Goal: Task Accomplishment & Management: Use online tool/utility

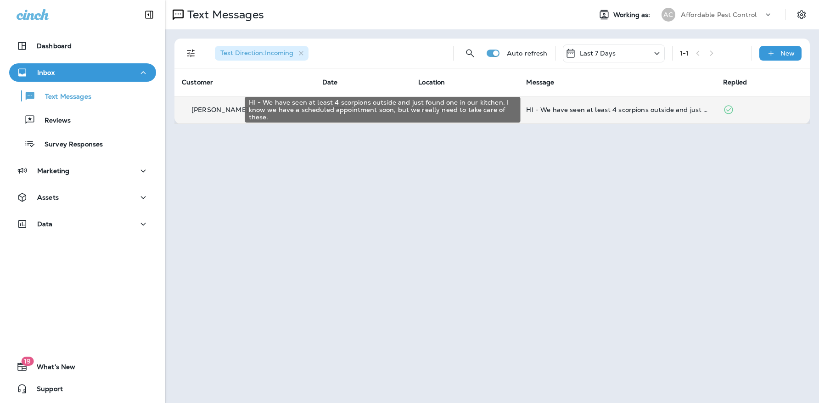
click at [548, 111] on div "HI - We have seen at least 4 scorpions outside and just found one in our kitche…" at bounding box center [617, 109] width 182 height 7
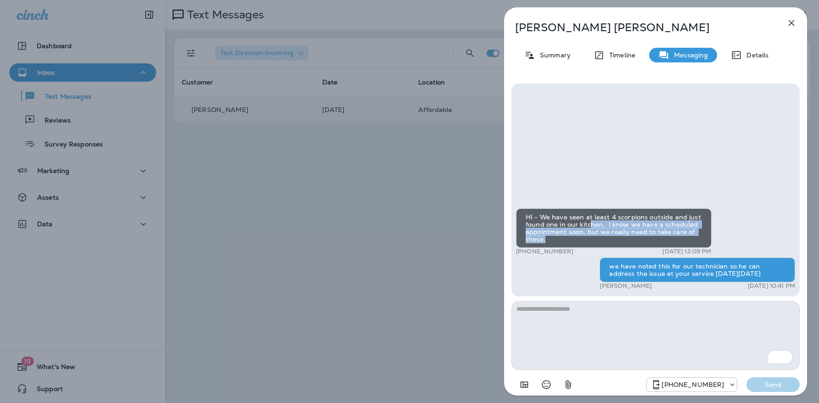
drag, startPoint x: 589, startPoint y: 224, endPoint x: 588, endPoint y: 238, distance: 13.8
click at [588, 238] on div "HI - We have seen at least 4 scorpions outside and just found one in our kitche…" at bounding box center [613, 227] width 195 height 39
drag, startPoint x: 594, startPoint y: 228, endPoint x: 592, endPoint y: 240, distance: 12.5
click at [592, 240] on div "HI - We have seen at least 4 scorpions outside and just found one in our kitche…" at bounding box center [613, 227] width 195 height 39
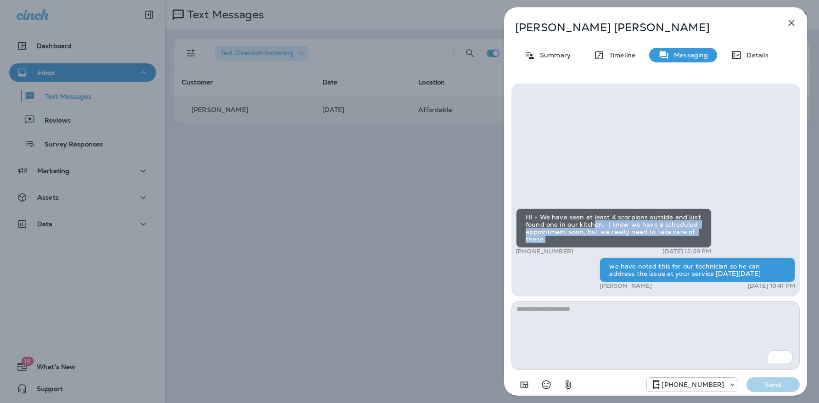
click at [592, 240] on div "HI - We have seen at least 4 scorpions outside and just found one in our kitche…" at bounding box center [613, 227] width 195 height 39
click at [793, 22] on icon "button" at bounding box center [791, 22] width 11 height 11
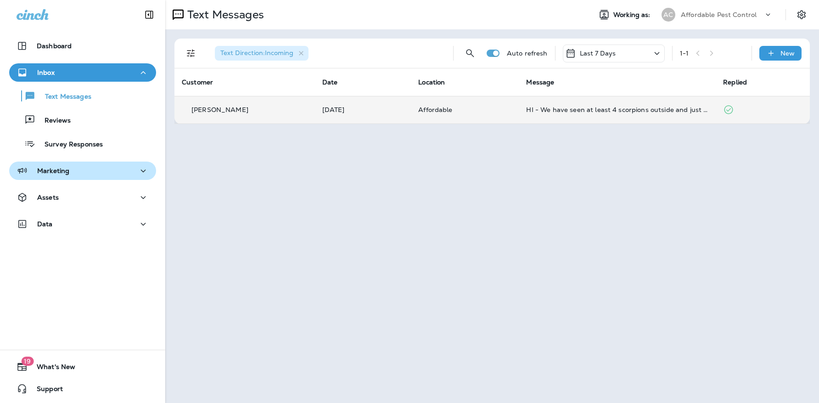
click at [70, 176] on div "Marketing" at bounding box center [83, 170] width 132 height 11
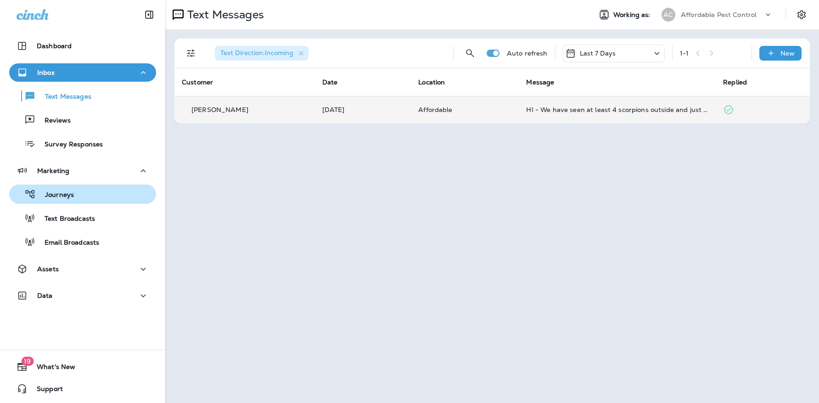
click at [83, 195] on div "Journeys" at bounding box center [82, 194] width 139 height 14
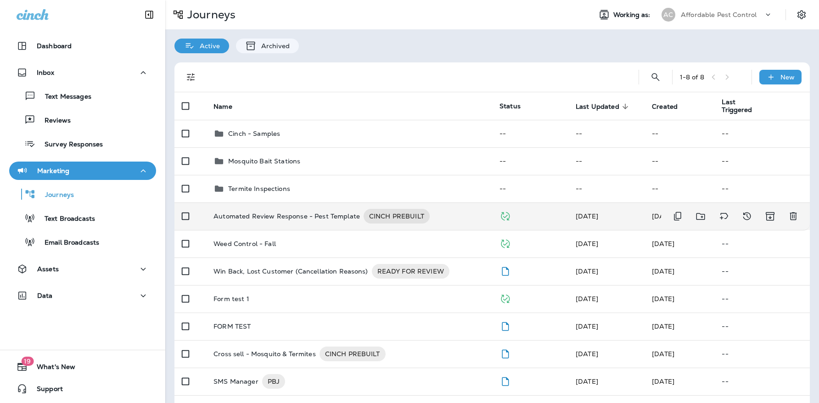
scroll to position [29, 0]
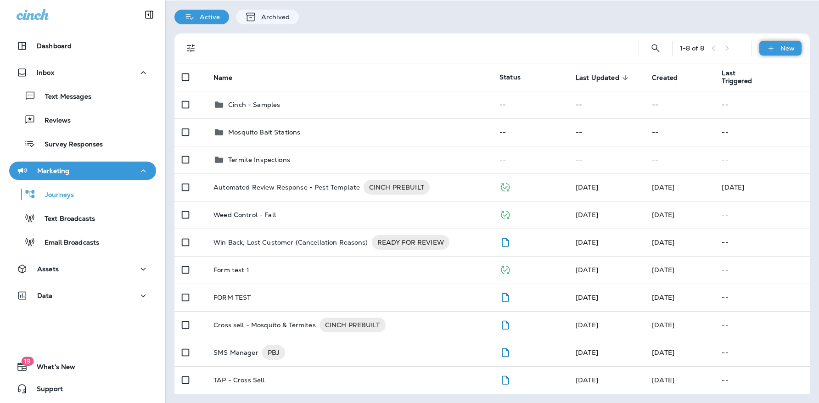
click at [786, 46] on p "New" at bounding box center [787, 48] width 14 height 7
click at [768, 93] on p "New Folder" at bounding box center [768, 92] width 40 height 7
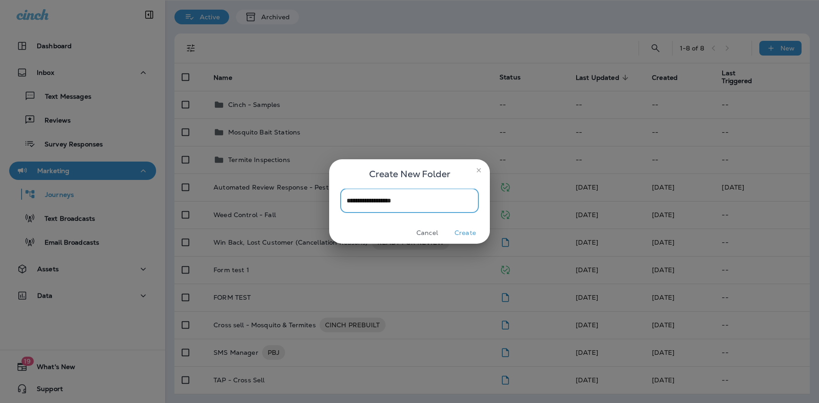
type input "**********"
click at [474, 231] on button "Create" at bounding box center [465, 233] width 34 height 14
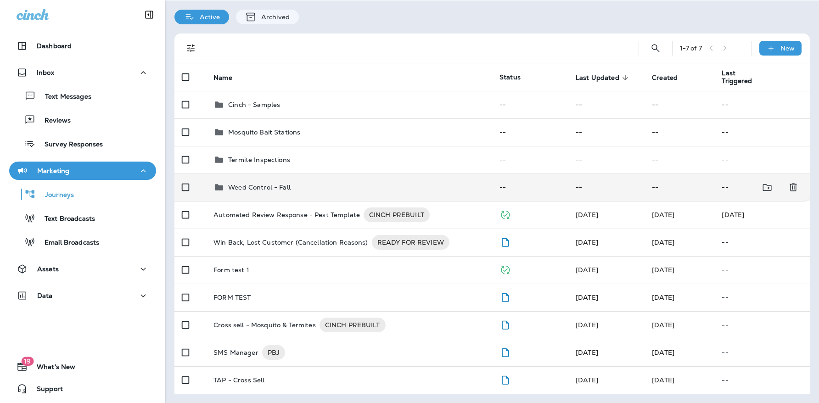
click at [269, 188] on p "Weed Control - Fall" at bounding box center [259, 187] width 62 height 7
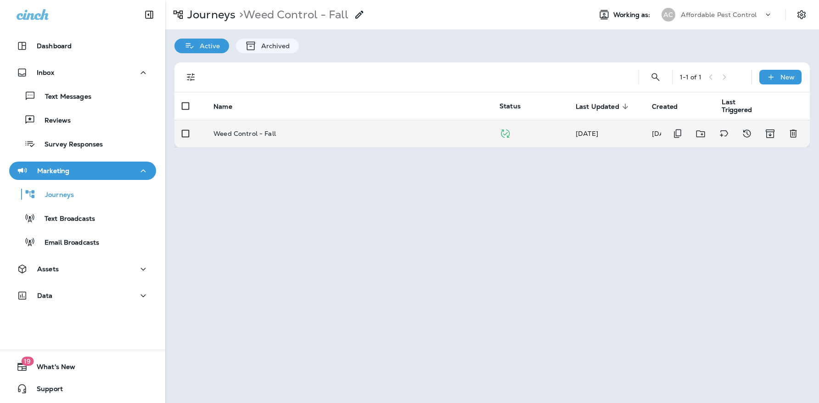
click at [266, 134] on p "Weed Control - Fall" at bounding box center [244, 133] width 62 height 7
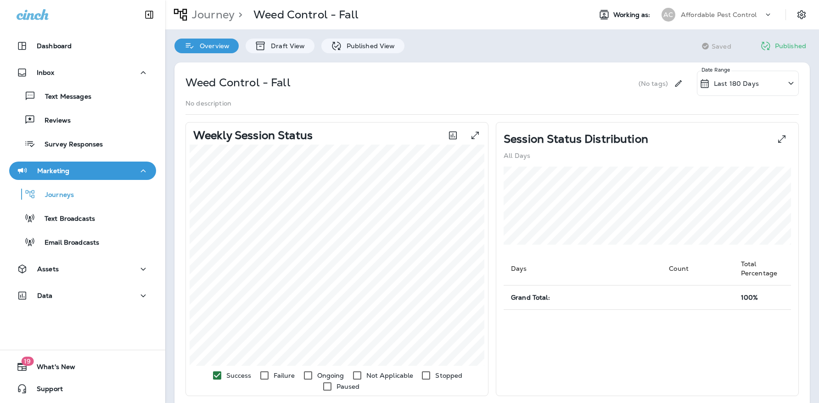
click at [743, 17] on p "Affordable Pest Control" at bounding box center [718, 14] width 76 height 7
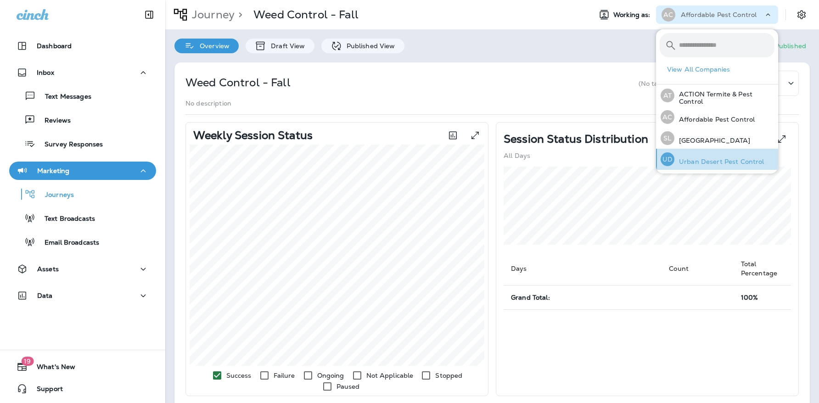
click at [705, 160] on p "Urban Desert Pest Control" at bounding box center [719, 161] width 90 height 7
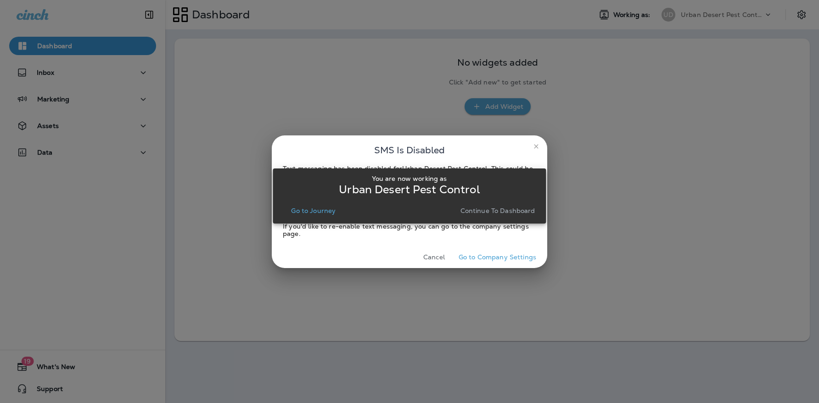
click at [482, 213] on p "Continue to Dashboard" at bounding box center [497, 210] width 75 height 7
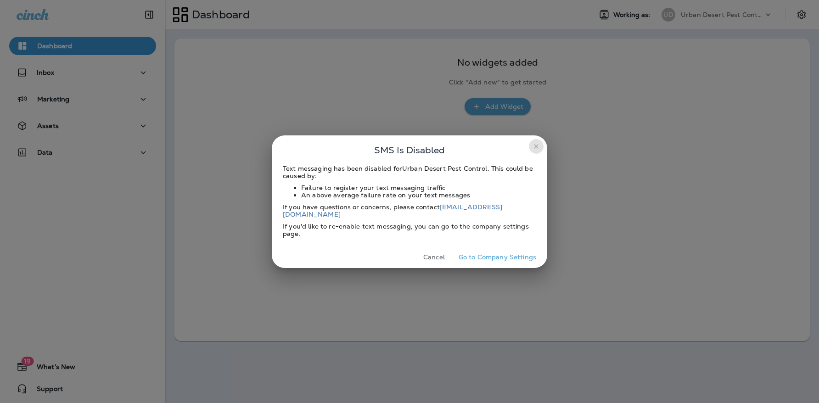
click at [535, 150] on icon "close" at bounding box center [535, 146] width 7 height 7
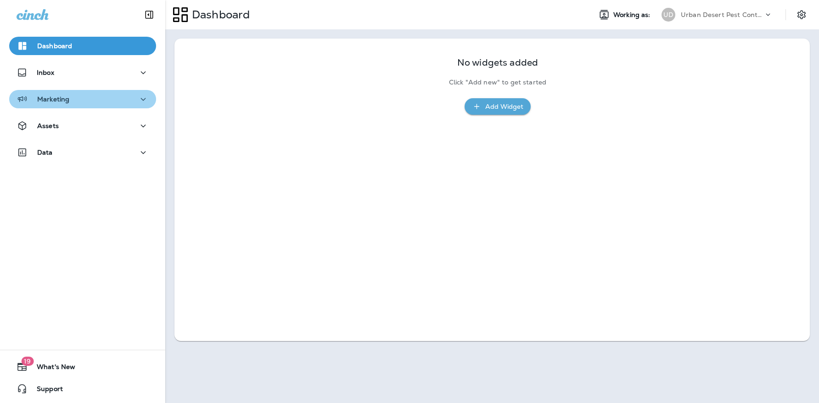
click at [60, 102] on p "Marketing" at bounding box center [53, 98] width 32 height 7
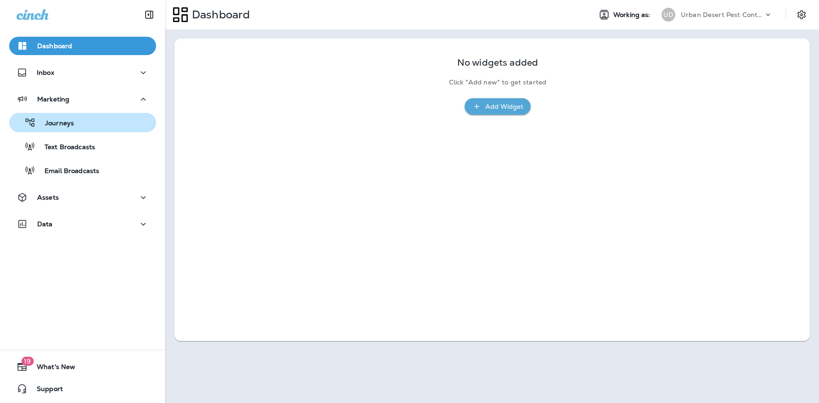
click at [81, 128] on div "Journeys" at bounding box center [82, 123] width 139 height 14
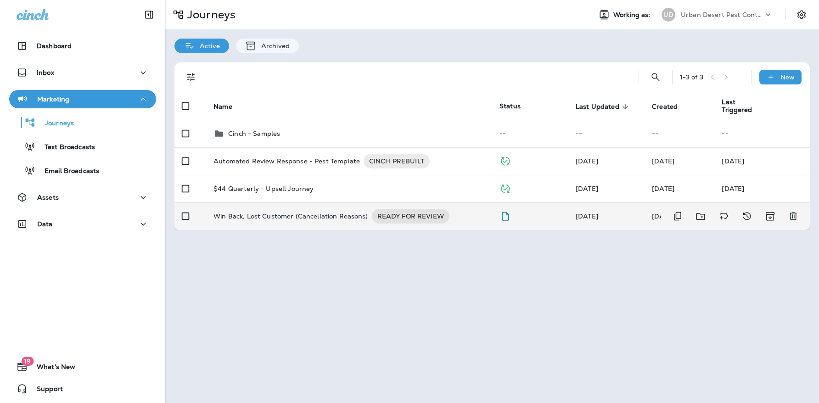
click at [328, 217] on p "Win Back, Lost Customer (Cancellation Reasons)" at bounding box center [290, 216] width 154 height 15
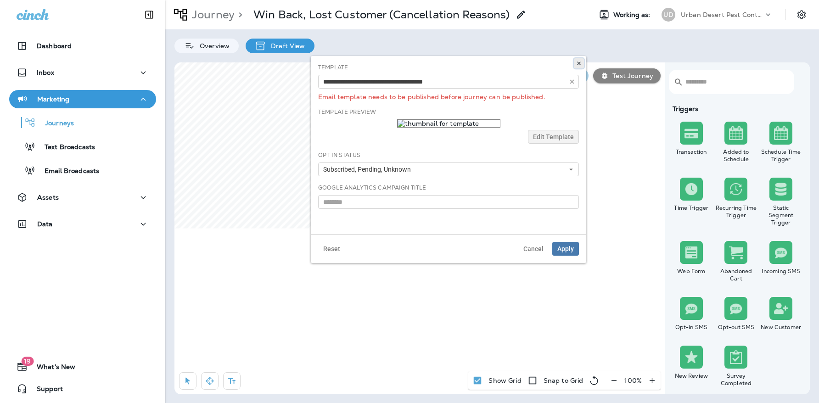
click at [578, 62] on use at bounding box center [578, 63] width 3 height 4
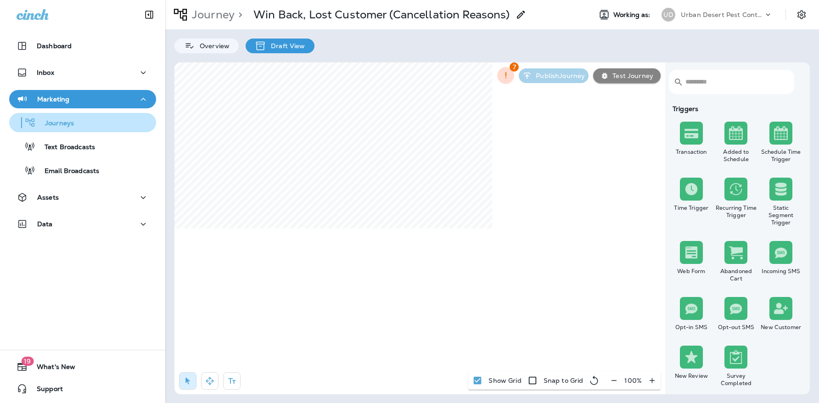
click at [84, 126] on div "Journeys" at bounding box center [82, 123] width 139 height 14
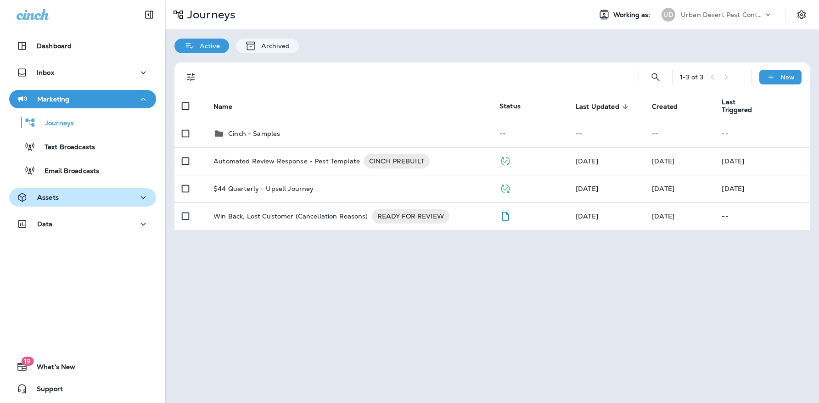
click at [74, 202] on div "Assets" at bounding box center [83, 197] width 132 height 11
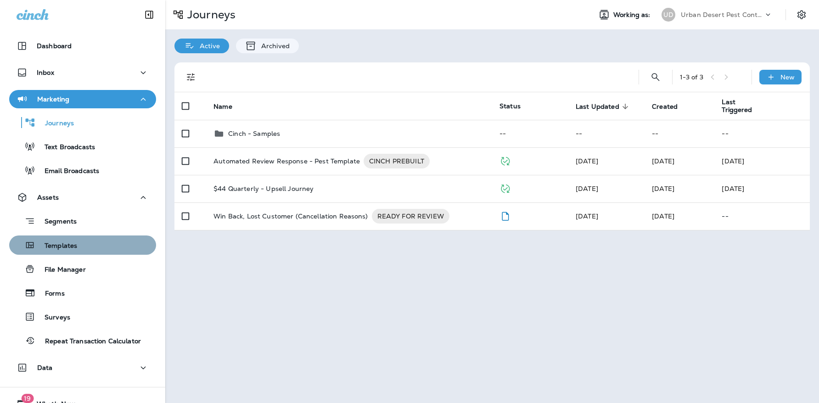
click at [74, 249] on p "Templates" at bounding box center [56, 246] width 42 height 9
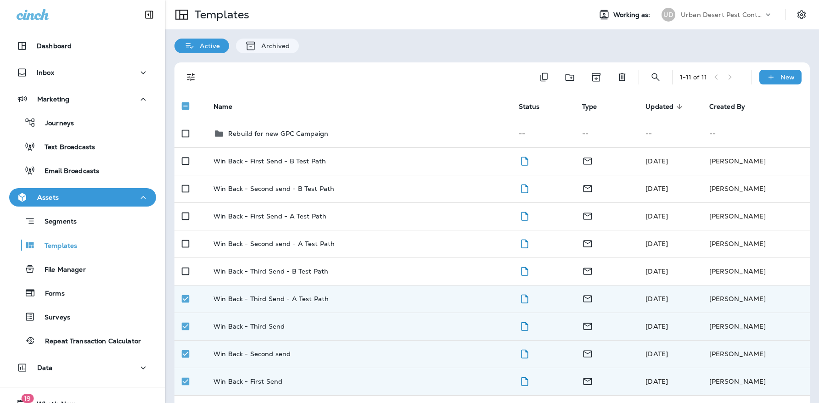
click at [768, 85] on div "1 - 11 of 11 New" at bounding box center [494, 76] width 624 height 29
click at [781, 69] on div "1 - 11 of 11 New" at bounding box center [494, 76] width 624 height 29
click at [780, 77] on div "New" at bounding box center [780, 77] width 42 height 15
click at [771, 122] on li "New Folder" at bounding box center [774, 123] width 78 height 22
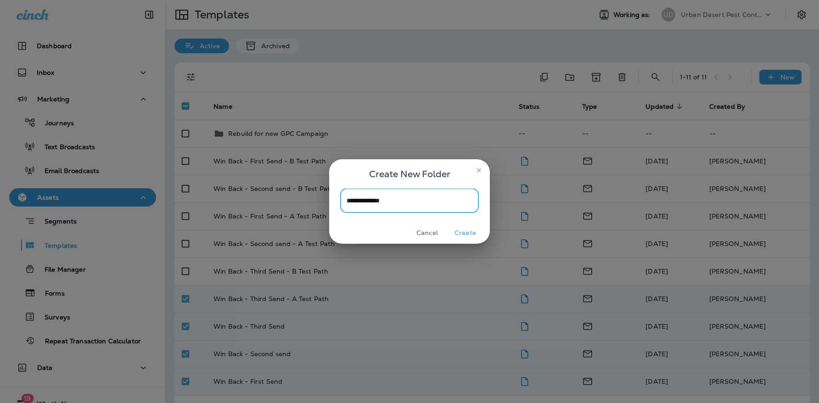
type input "**********"
click at [459, 233] on button "Create" at bounding box center [465, 233] width 34 height 14
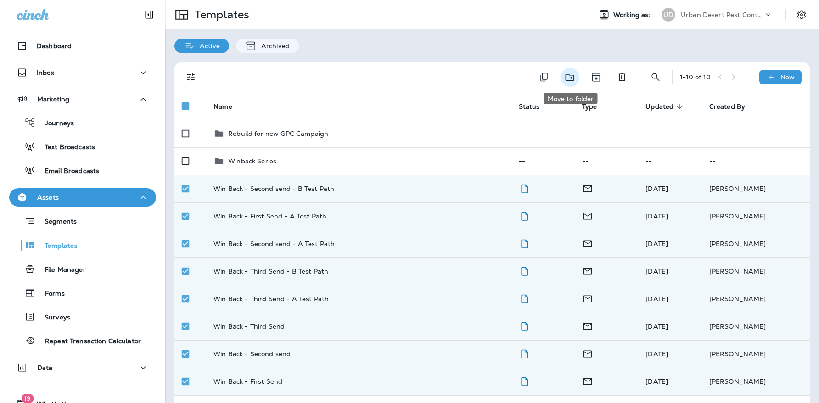
click at [569, 78] on icon "Move to folder" at bounding box center [569, 77] width 11 height 11
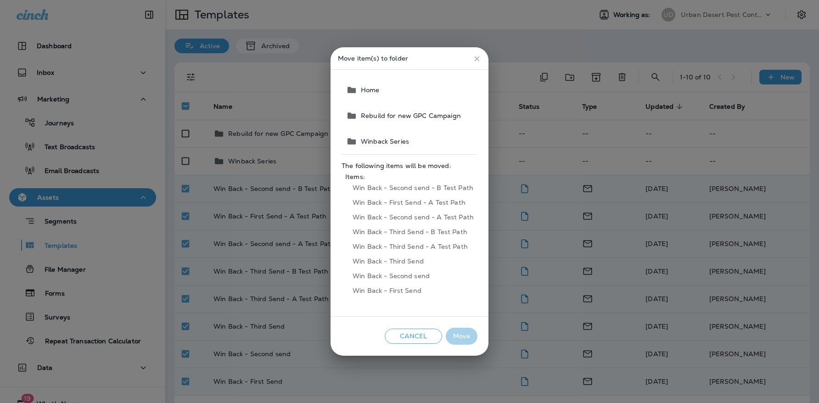
click at [380, 141] on span "Winback Series" at bounding box center [383, 141] width 52 height 7
click at [463, 335] on button "Move" at bounding box center [462, 336] width 32 height 17
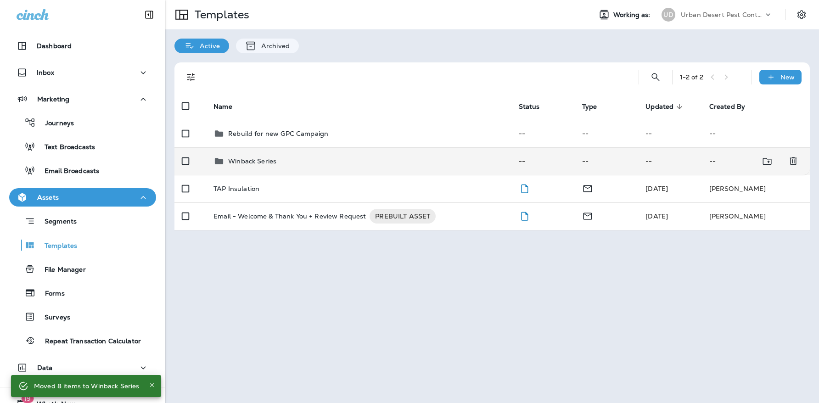
click at [271, 167] on td "Winback Series" at bounding box center [358, 161] width 305 height 28
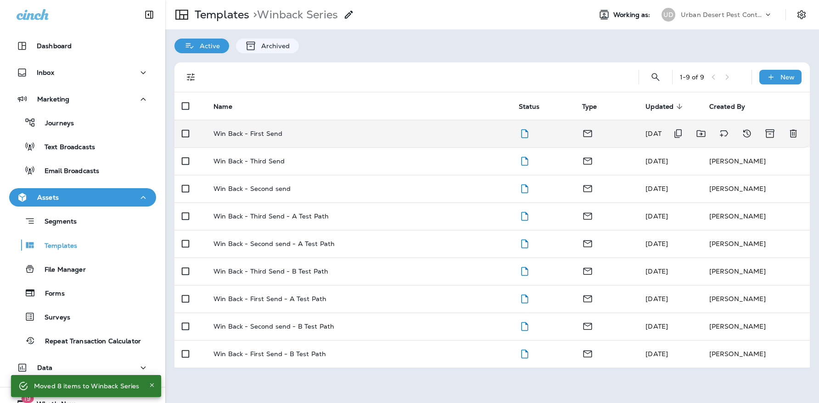
click at [267, 135] on p "Win Back - First Send" at bounding box center [247, 133] width 69 height 7
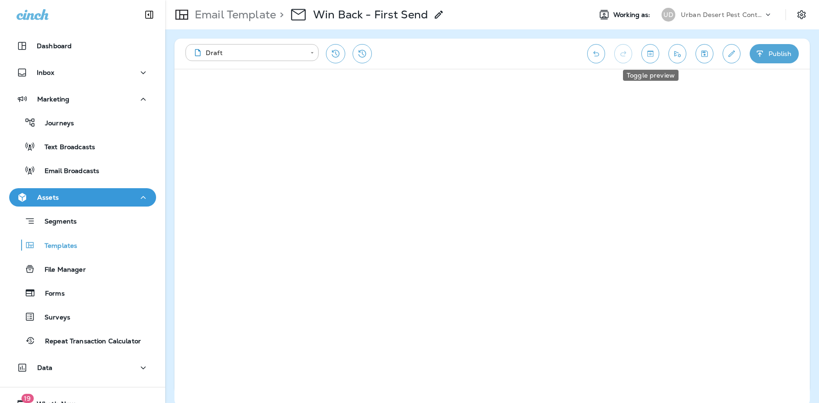
click at [646, 50] on icon "Toggle preview" at bounding box center [650, 53] width 10 height 9
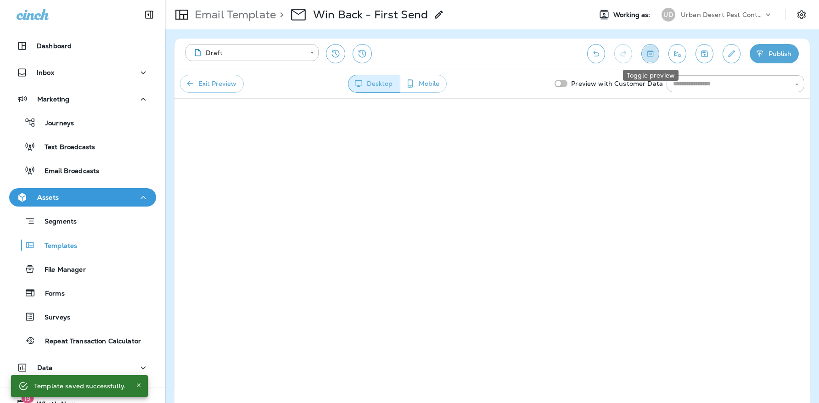
click at [650, 53] on icon "Toggle preview" at bounding box center [650, 53] width 6 height 6
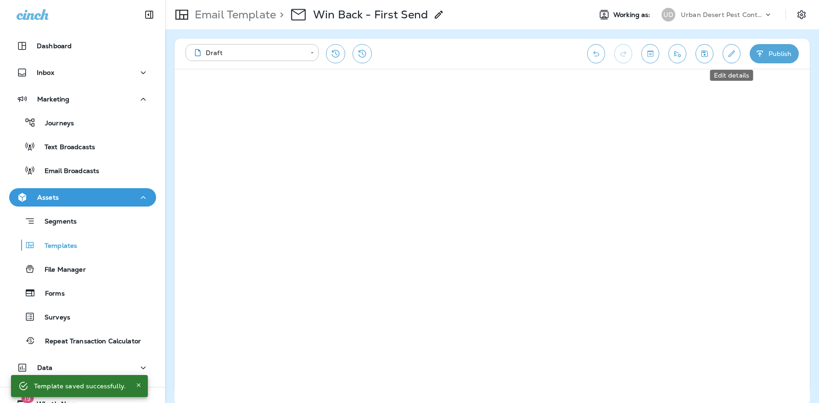
click at [732, 54] on icon "Edit details" at bounding box center [731, 53] width 10 height 9
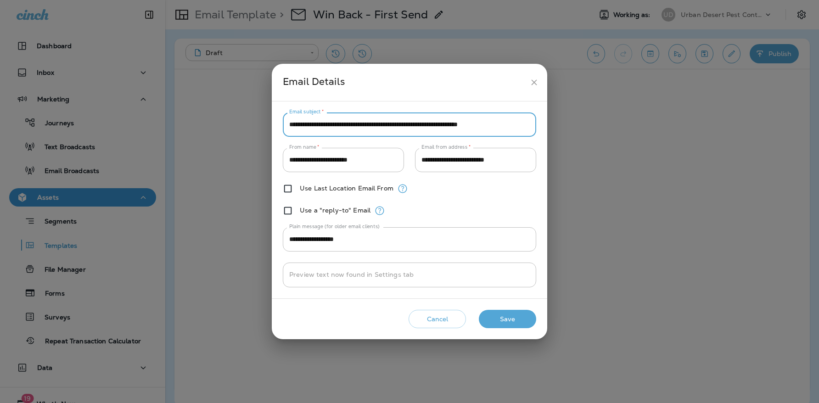
drag, startPoint x: 289, startPoint y: 124, endPoint x: 579, endPoint y: 137, distance: 290.3
click at [579, 137] on div "**********" at bounding box center [409, 201] width 819 height 403
paste input "text"
type input "**********"
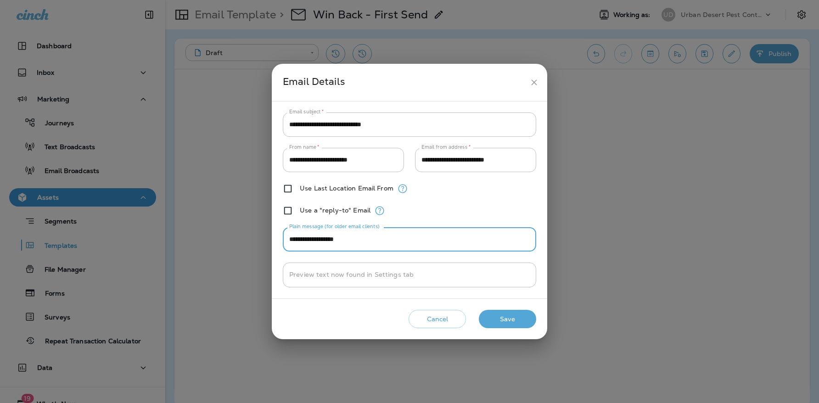
click at [352, 243] on input "**********" at bounding box center [409, 239] width 253 height 24
drag, startPoint x: 358, startPoint y: 241, endPoint x: 281, endPoint y: 235, distance: 77.3
click at [281, 235] on div "**********" at bounding box center [409, 199] width 275 height 197
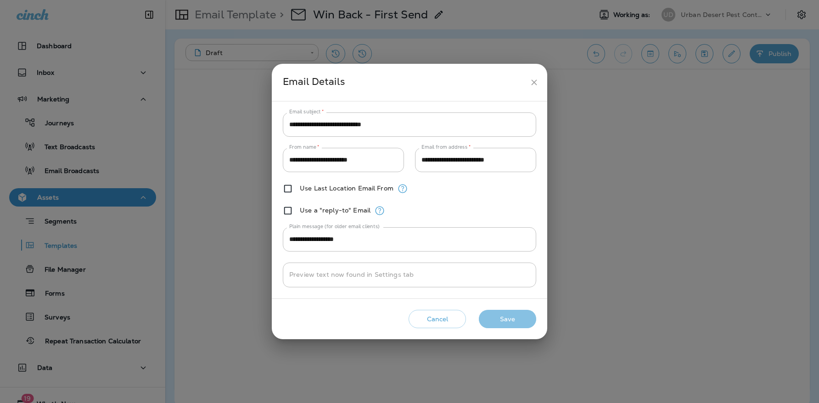
click at [507, 322] on button "Save" at bounding box center [507, 319] width 57 height 19
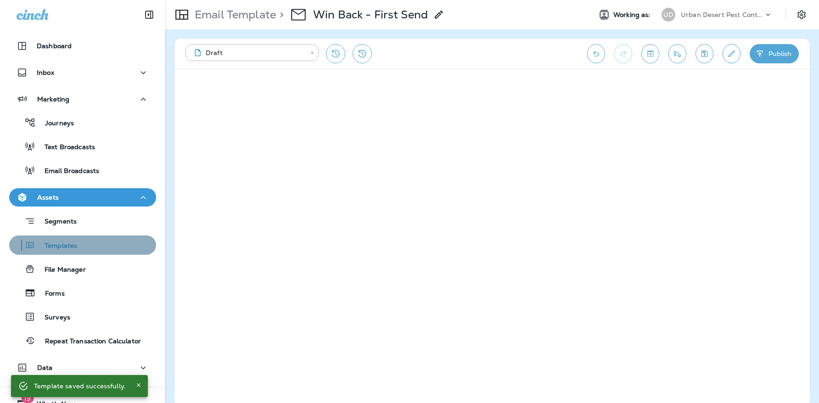
click at [68, 243] on p "Templates" at bounding box center [56, 246] width 42 height 9
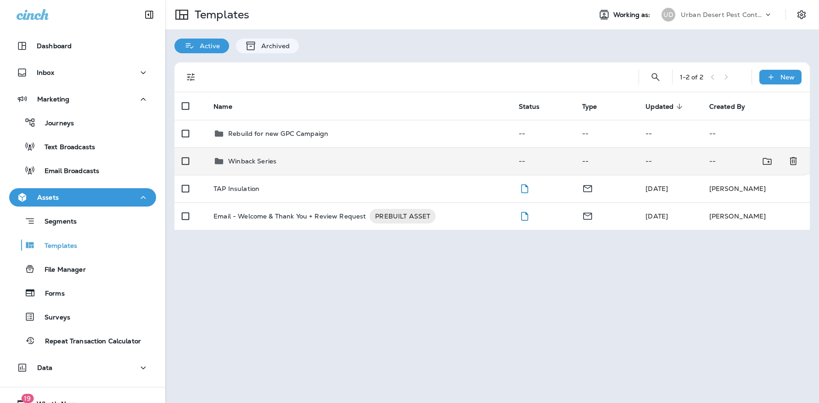
click at [264, 159] on p "Winback Series" at bounding box center [252, 160] width 48 height 7
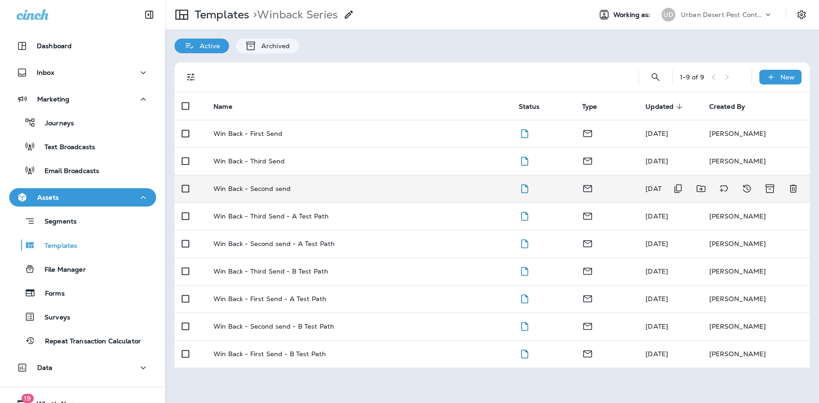
click at [255, 184] on td "Win Back - Second send" at bounding box center [358, 189] width 305 height 28
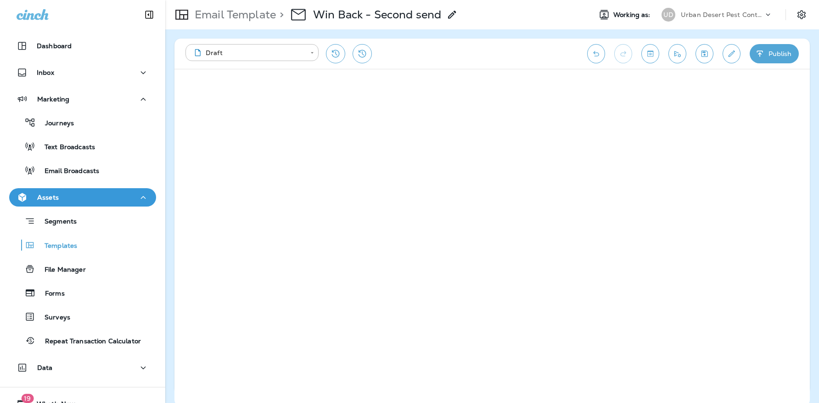
click at [727, 50] on icon "Edit details" at bounding box center [731, 53] width 10 height 9
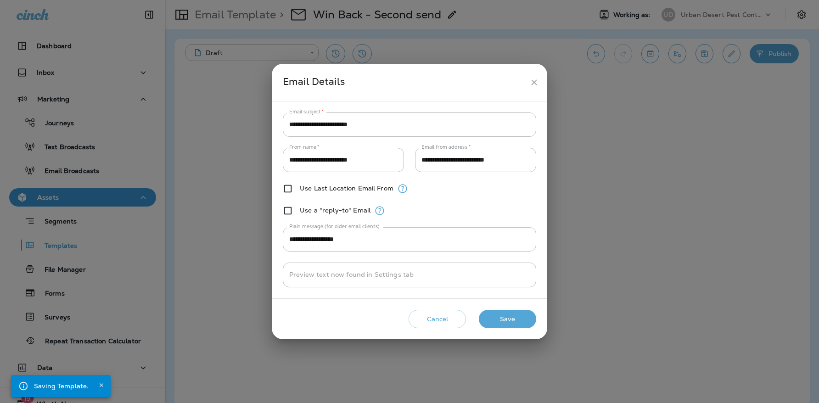
click at [510, 322] on button "Save" at bounding box center [507, 319] width 57 height 19
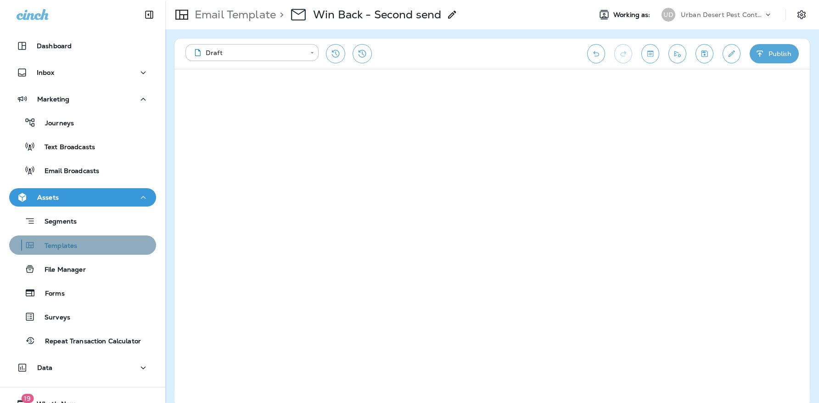
click at [68, 247] on p "Templates" at bounding box center [56, 246] width 42 height 9
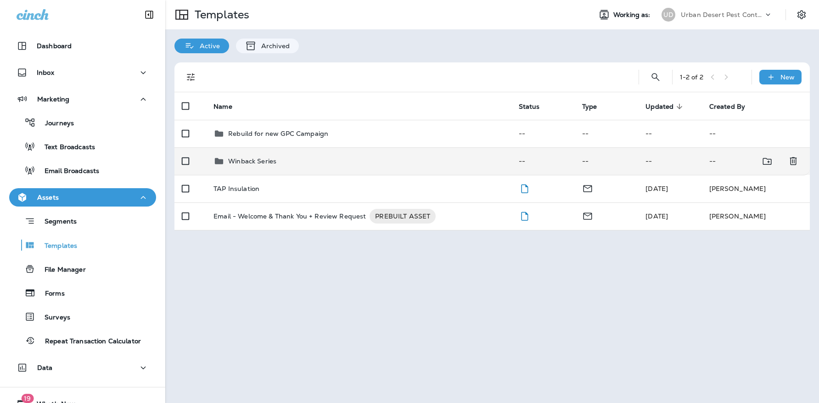
click at [271, 172] on td "Winback Series" at bounding box center [358, 161] width 305 height 28
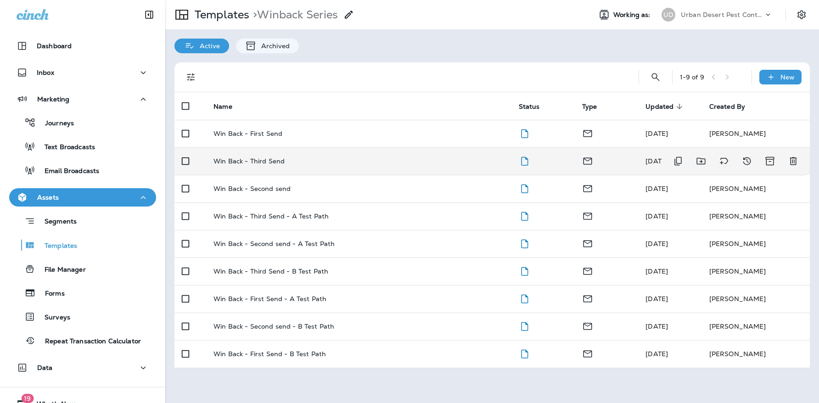
click at [260, 155] on td "Win Back - Third Send" at bounding box center [358, 161] width 305 height 28
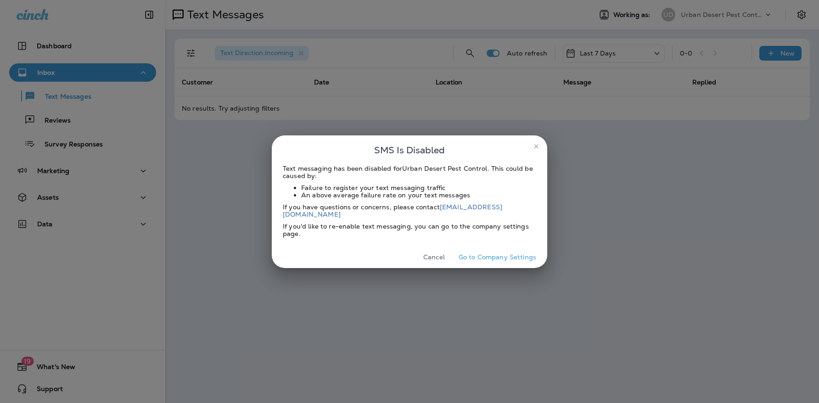
click at [533, 147] on icon "close" at bounding box center [535, 146] width 7 height 7
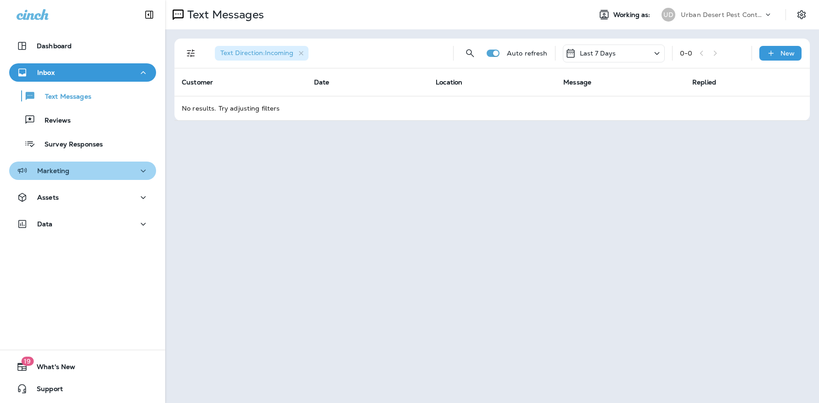
click at [88, 175] on div "Marketing" at bounding box center [83, 170] width 132 height 11
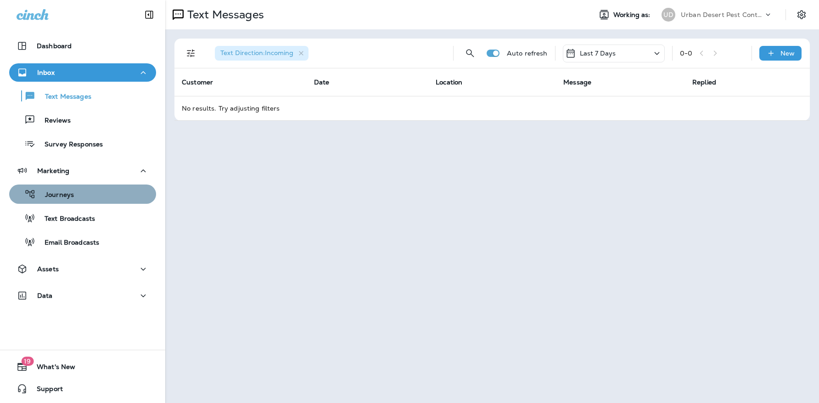
click at [88, 198] on div "Journeys" at bounding box center [82, 194] width 139 height 14
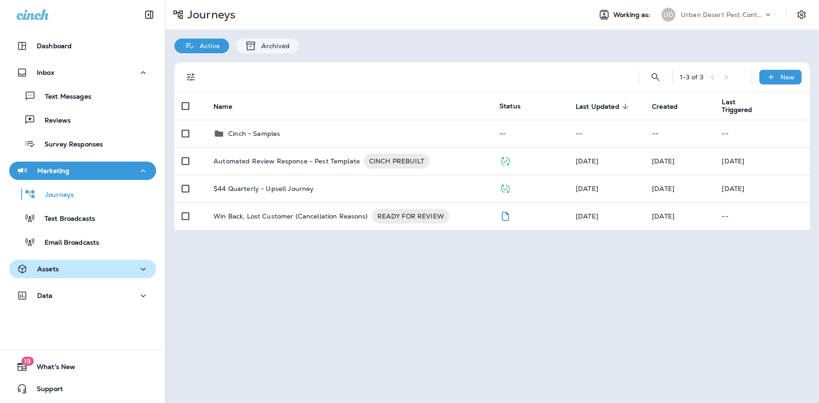
click at [62, 269] on div "Assets" at bounding box center [83, 268] width 132 height 11
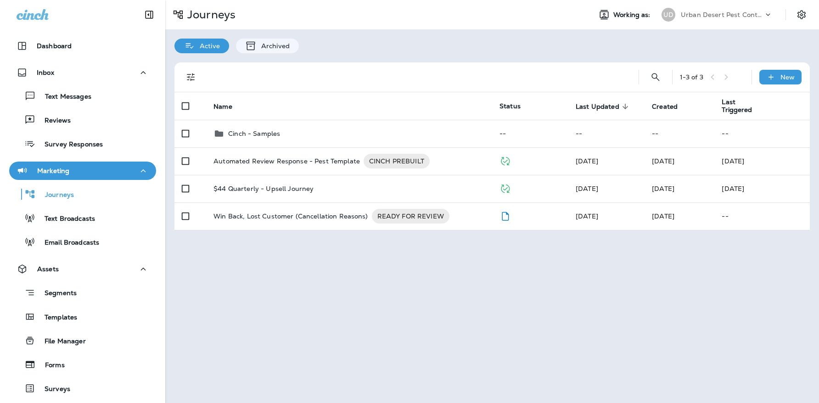
click at [64, 302] on div "Segments Templates File Manager Forms Surveys Repeat Transaction Calculator" at bounding box center [82, 350] width 147 height 144
click at [63, 293] on p "Segments" at bounding box center [55, 293] width 41 height 9
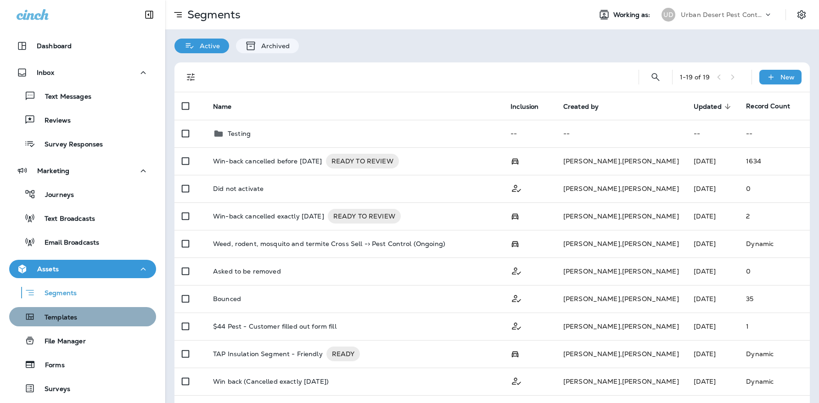
click at [58, 321] on p "Templates" at bounding box center [56, 317] width 42 height 9
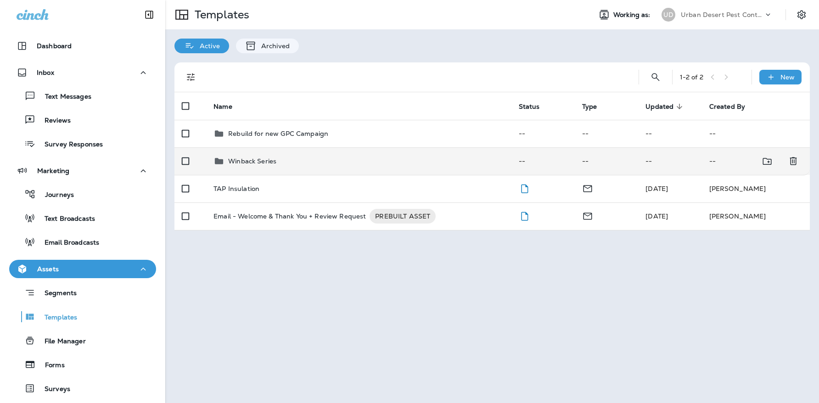
click at [262, 156] on div "Winback Series" at bounding box center [252, 161] width 48 height 11
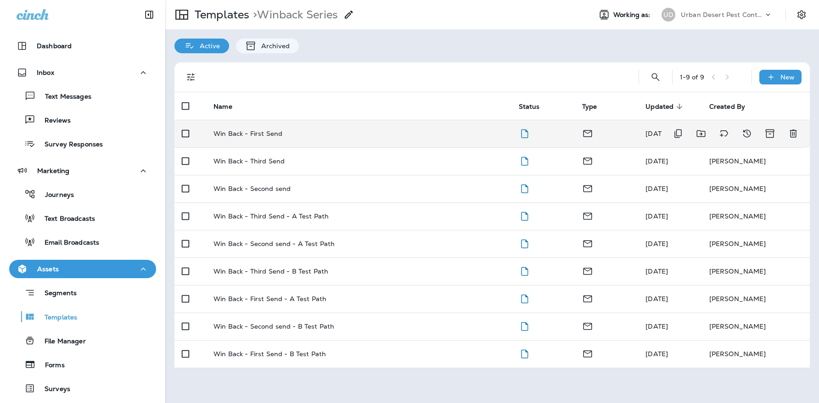
click at [275, 138] on td "Win Back - First Send" at bounding box center [358, 134] width 305 height 28
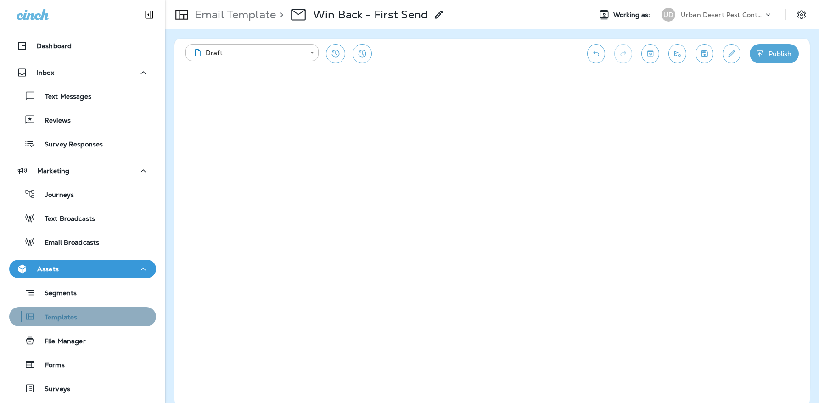
click at [79, 314] on div "Templates" at bounding box center [82, 317] width 139 height 14
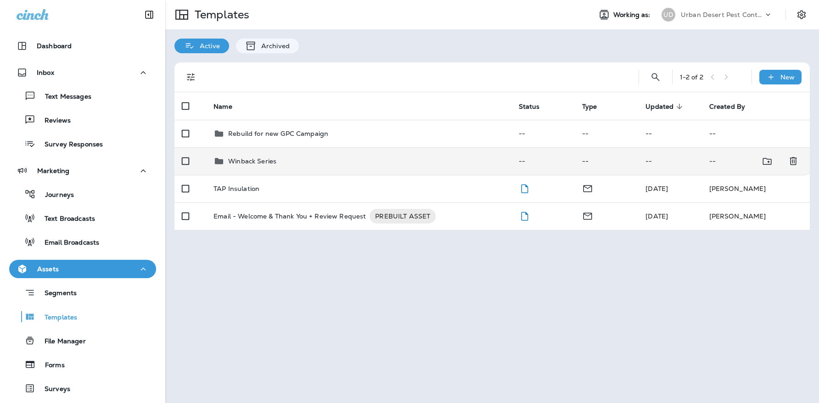
click at [272, 162] on p "Winback Series" at bounding box center [252, 160] width 48 height 7
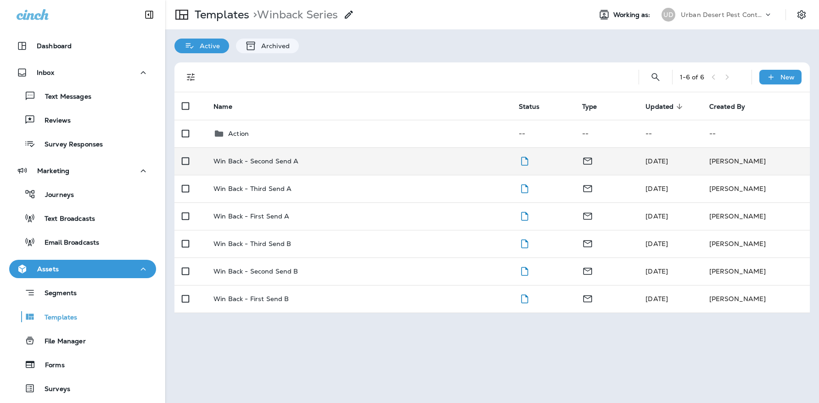
click at [267, 159] on p "Win Back - Second Send A" at bounding box center [255, 160] width 85 height 7
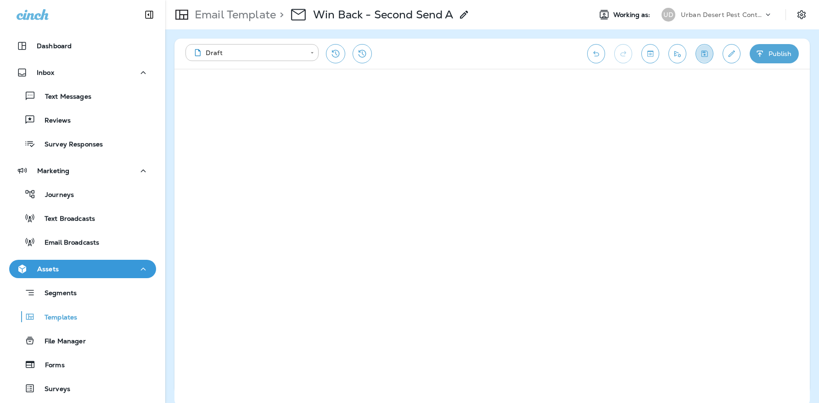
click at [708, 52] on icon "Save" at bounding box center [704, 53] width 10 height 9
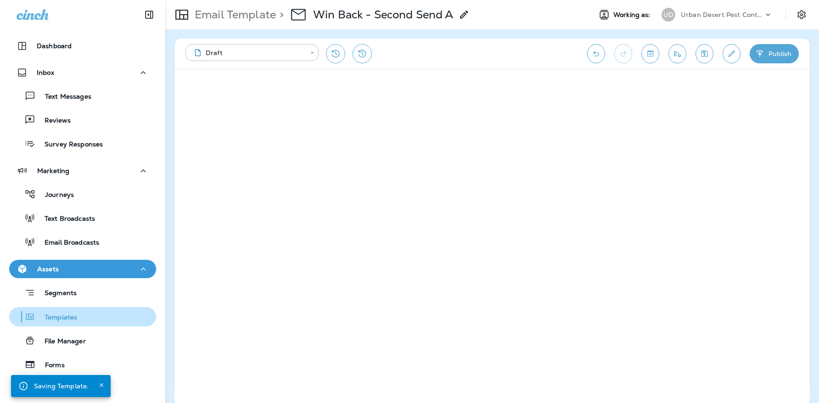
click at [67, 320] on p "Templates" at bounding box center [56, 317] width 42 height 9
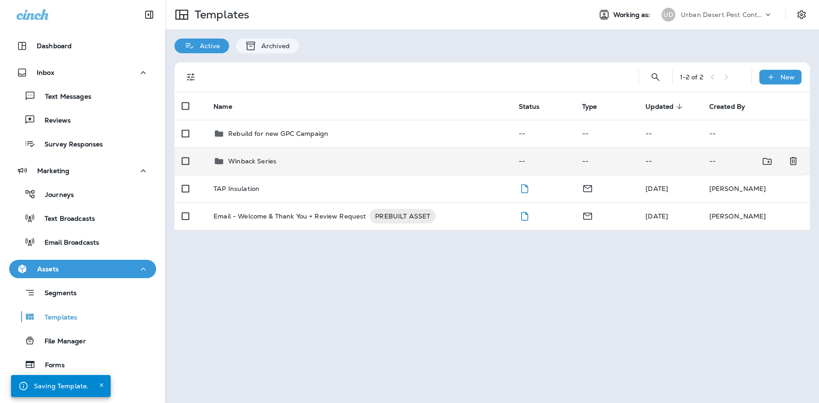
click at [267, 159] on p "Winback Series" at bounding box center [252, 160] width 48 height 7
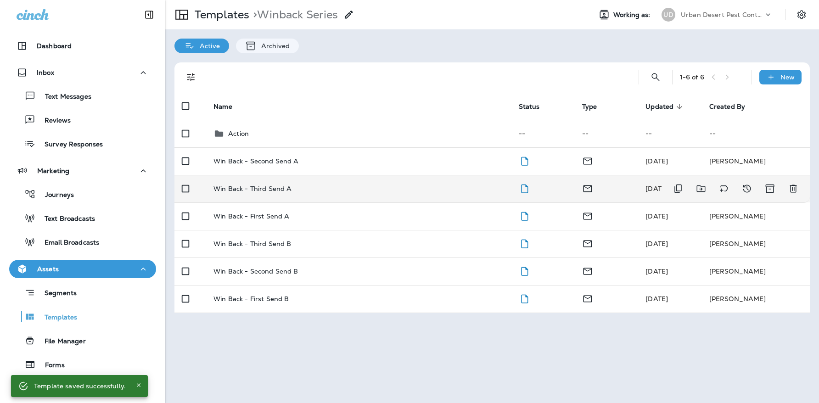
click at [256, 192] on p "Win Back - Third Send A" at bounding box center [252, 188] width 78 height 7
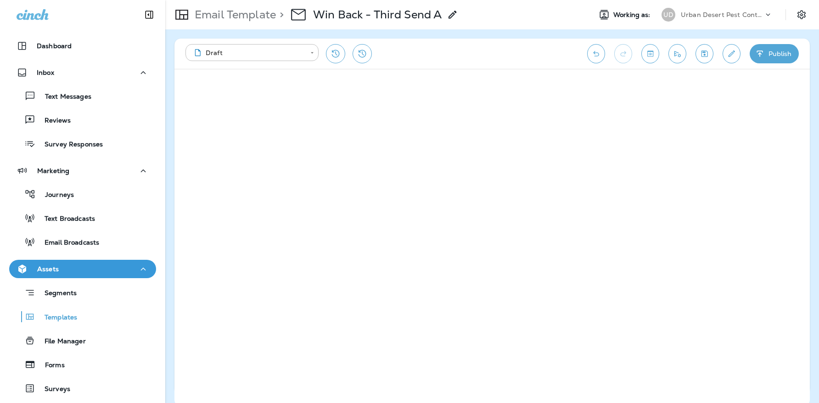
click at [703, 55] on icon "Save" at bounding box center [704, 53] width 6 height 6
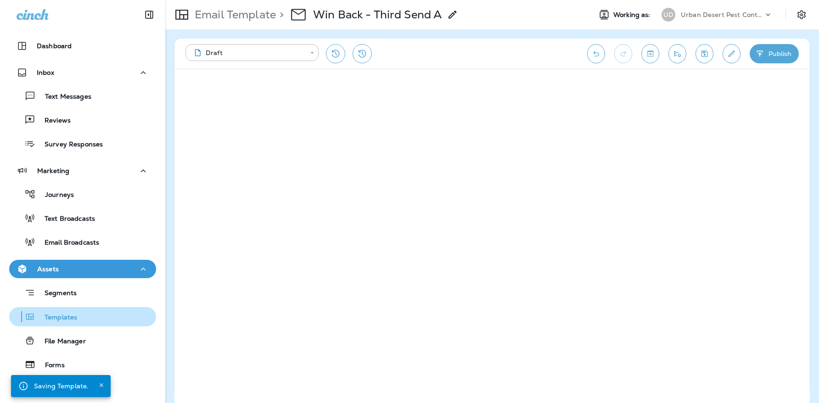
click at [65, 321] on p "Templates" at bounding box center [56, 317] width 42 height 9
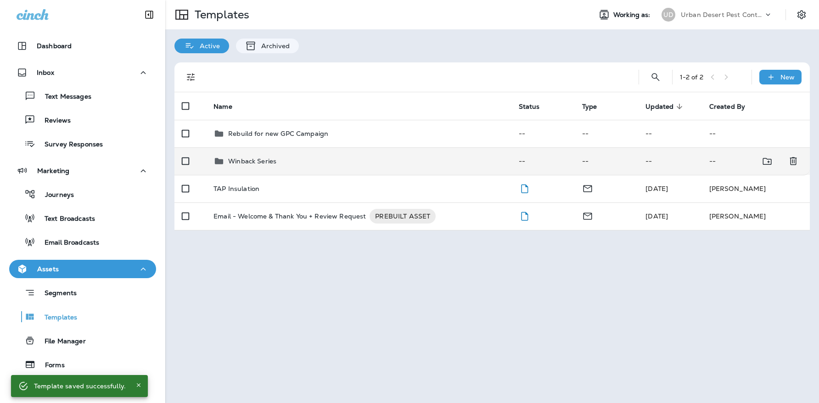
click at [256, 158] on p "Winback Series" at bounding box center [252, 160] width 48 height 7
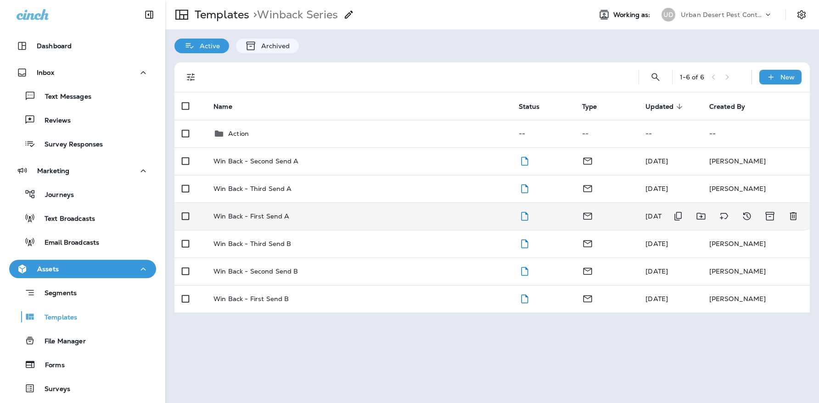
click at [267, 216] on p "Win Back - First Send A" at bounding box center [251, 215] width 76 height 7
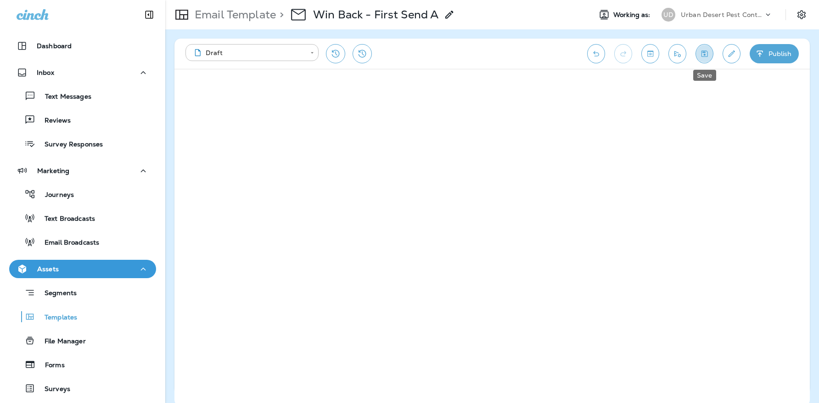
click at [702, 55] on icon "Save" at bounding box center [704, 53] width 10 height 9
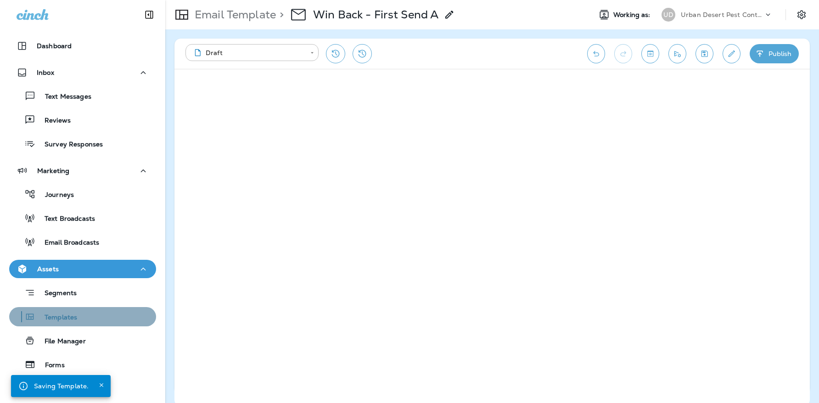
click at [59, 320] on p "Templates" at bounding box center [56, 317] width 42 height 9
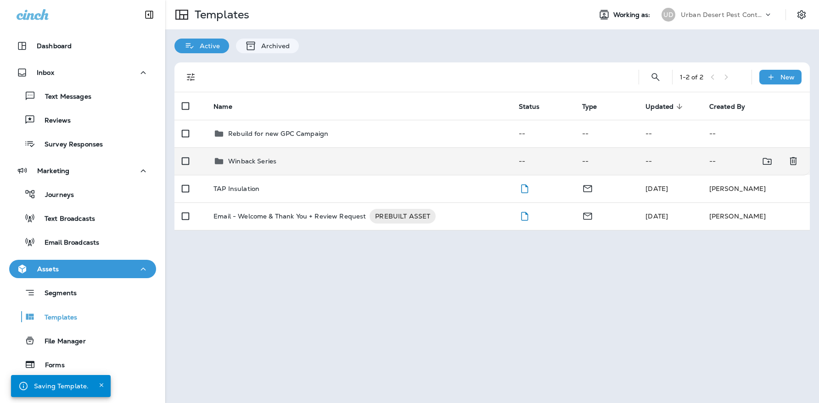
click at [247, 161] on p "Winback Series" at bounding box center [252, 160] width 48 height 7
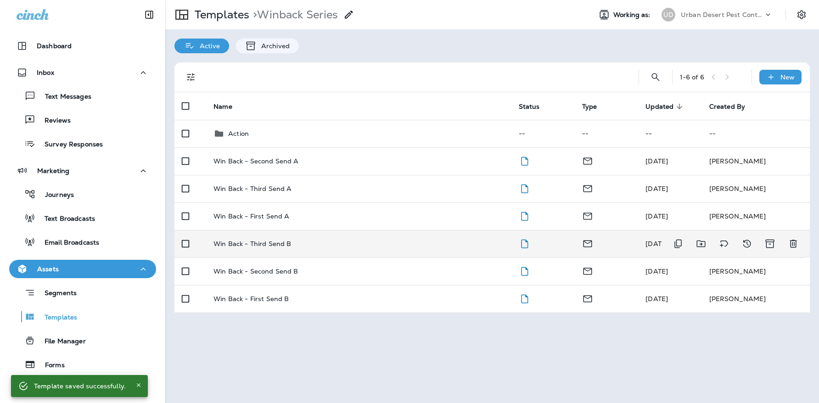
click at [267, 246] on p "Win Back - Third Send B" at bounding box center [252, 243] width 78 height 7
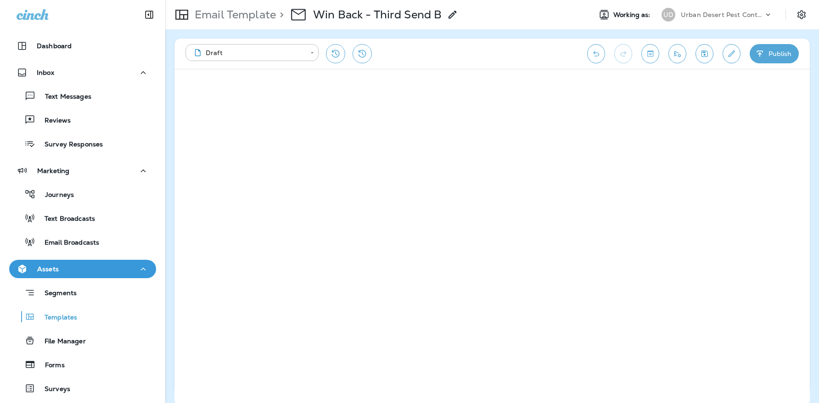
click at [706, 52] on icon "Save" at bounding box center [704, 53] width 10 height 9
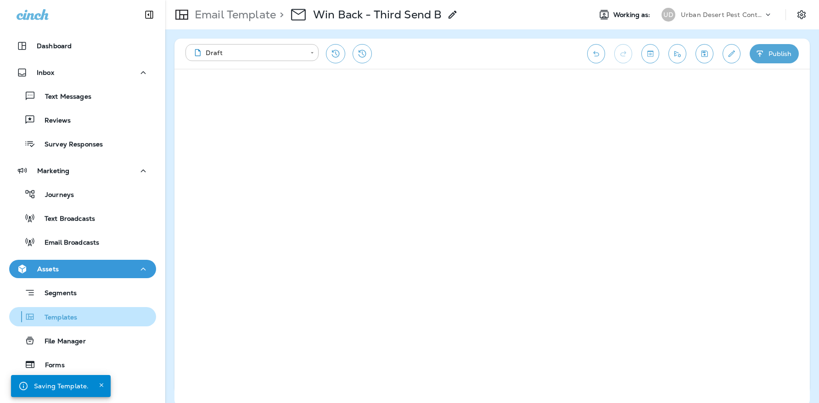
click at [89, 310] on div "Templates" at bounding box center [82, 317] width 139 height 14
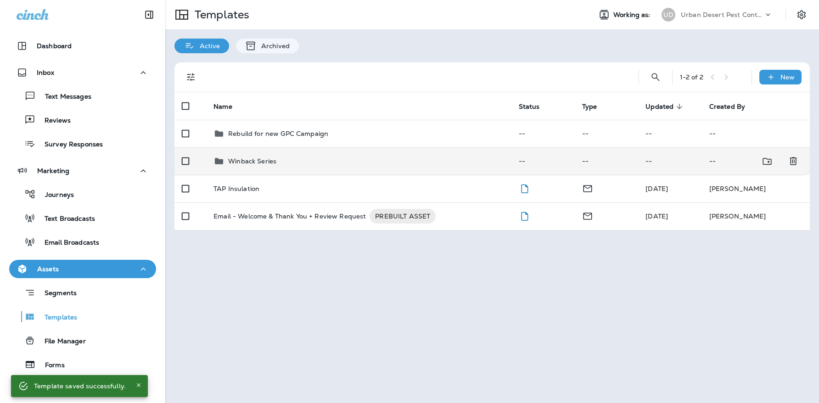
click at [286, 157] on div "Winback Series" at bounding box center [358, 161] width 290 height 11
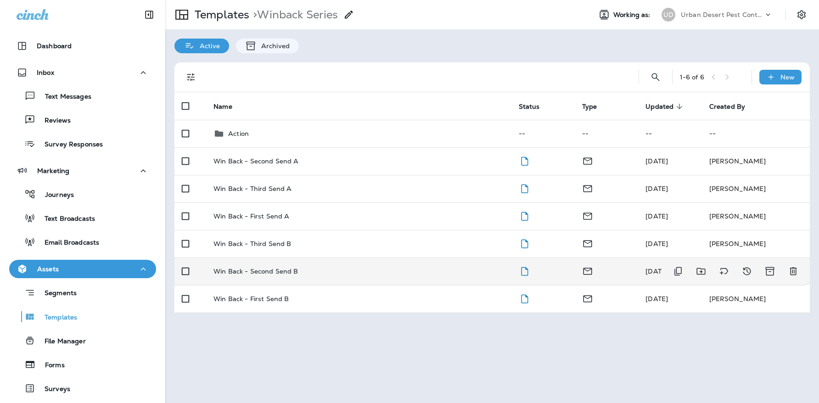
click at [283, 275] on td "Win Back - Second Send B" at bounding box center [358, 271] width 305 height 28
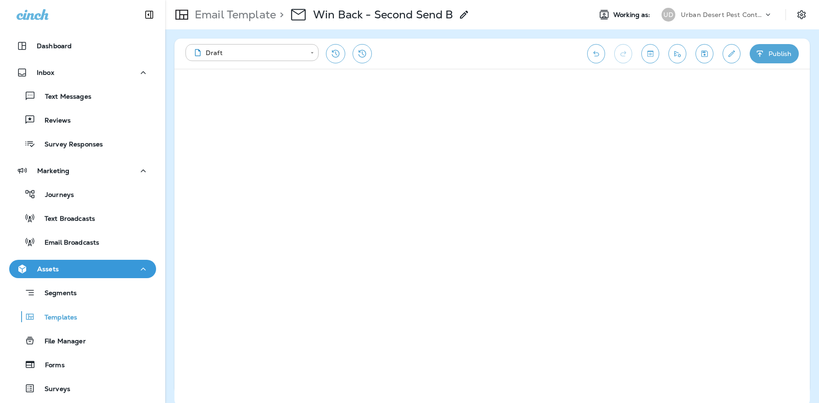
click at [705, 55] on icon "Save" at bounding box center [704, 53] width 10 height 9
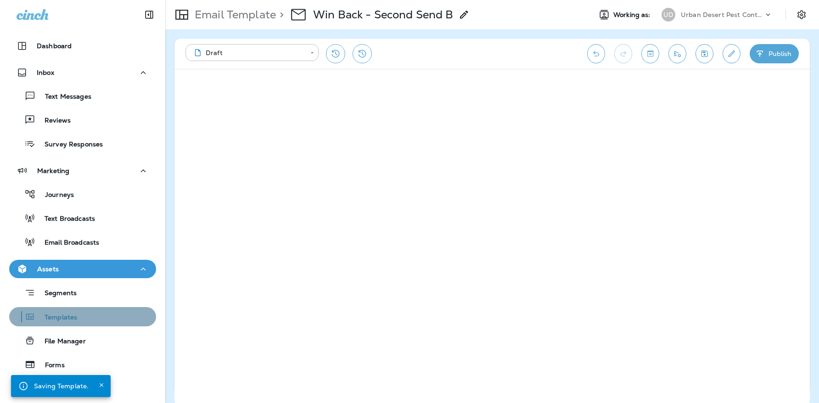
click at [68, 316] on p "Templates" at bounding box center [56, 317] width 42 height 9
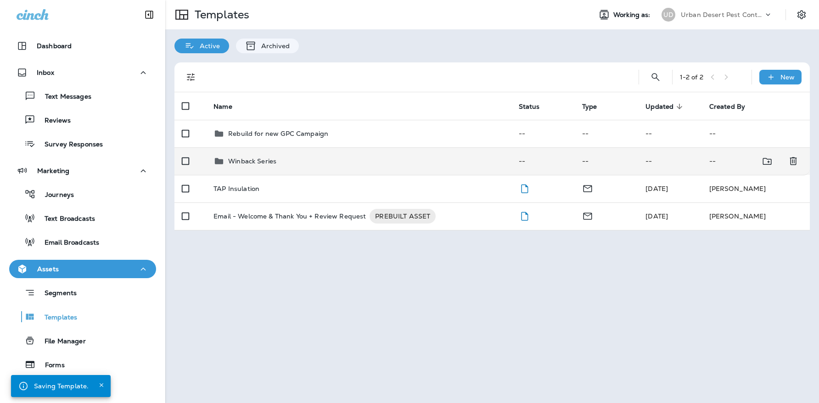
click at [241, 166] on div "Winback Series" at bounding box center [252, 161] width 48 height 11
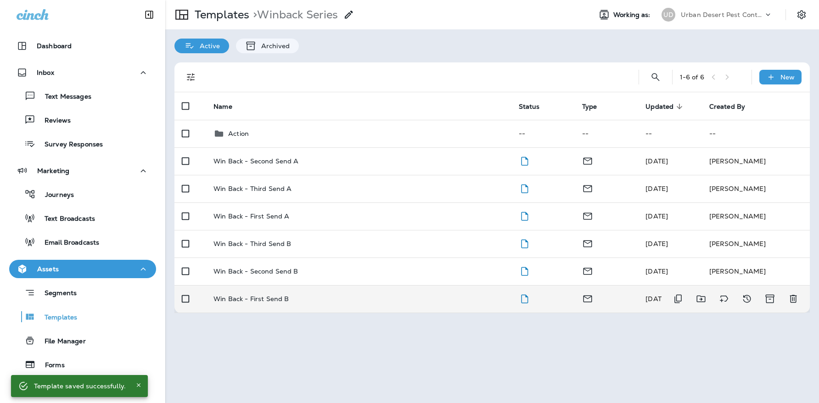
click at [272, 301] on p "Win Back - First Send B" at bounding box center [250, 298] width 75 height 7
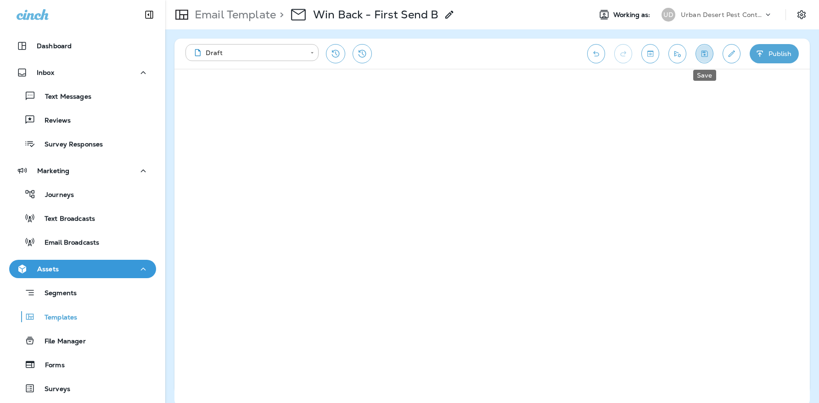
click at [706, 51] on icon "Save" at bounding box center [704, 53] width 6 height 6
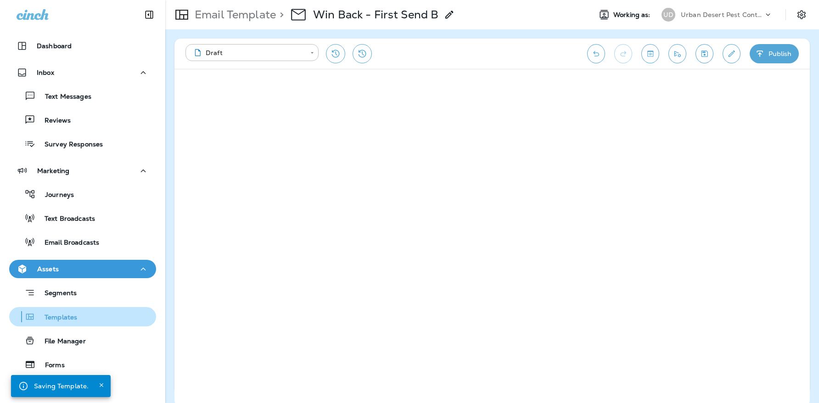
click at [50, 311] on div "Templates" at bounding box center [45, 317] width 64 height 14
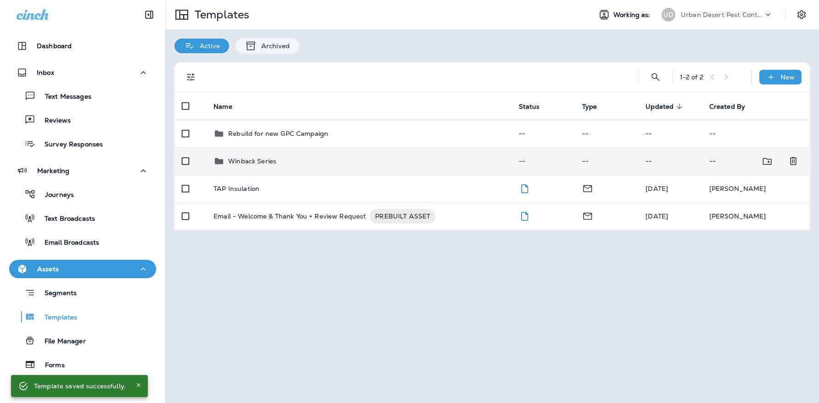
click at [271, 165] on p "Winback Series" at bounding box center [252, 160] width 48 height 7
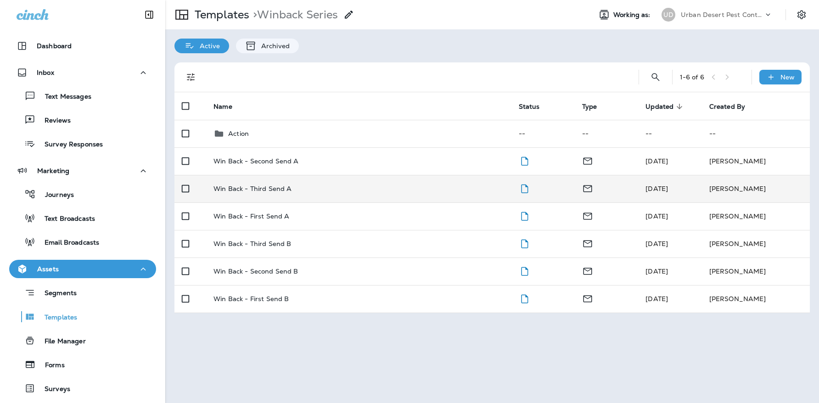
click at [290, 192] on div "Win Back - Third Send A" at bounding box center [358, 188] width 290 height 7
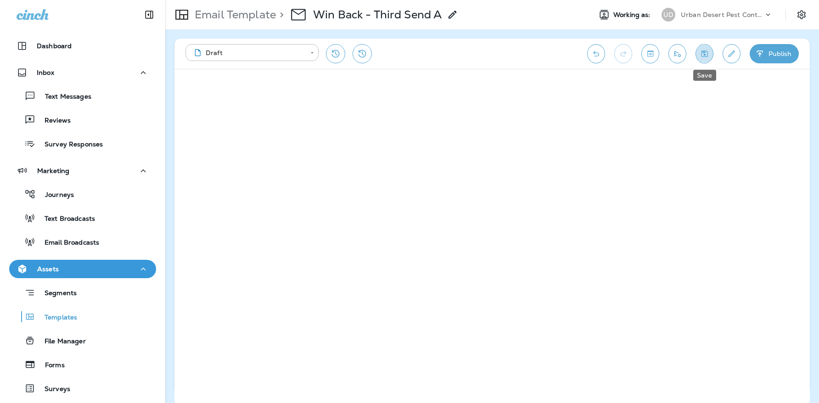
click at [705, 56] on icon "Save" at bounding box center [704, 53] width 10 height 9
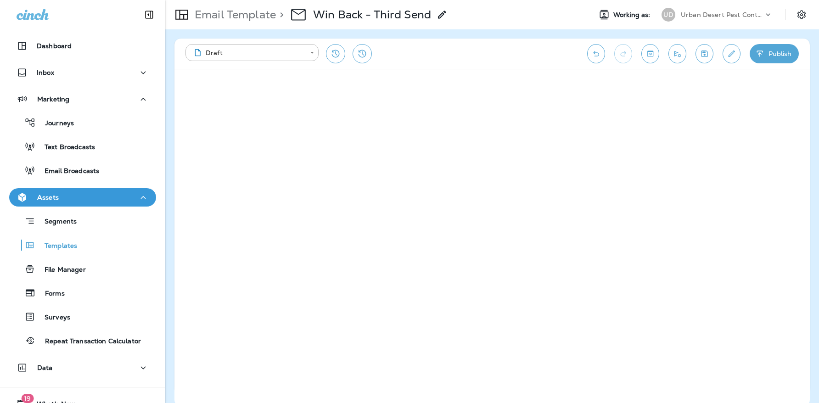
click at [728, 52] on icon "Edit details" at bounding box center [731, 53] width 10 height 9
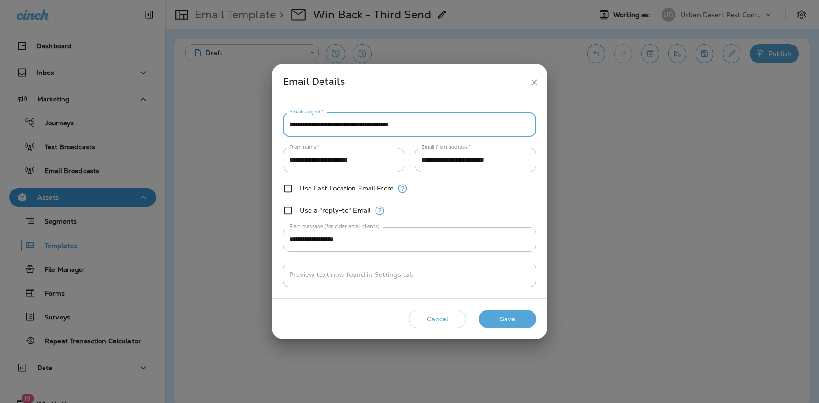
drag, startPoint x: 442, startPoint y: 126, endPoint x: 336, endPoint y: 123, distance: 106.0
click at [336, 123] on input "**********" at bounding box center [409, 124] width 253 height 24
click at [379, 121] on input "**********" at bounding box center [409, 124] width 253 height 24
drag, startPoint x: 355, startPoint y: 124, endPoint x: 431, endPoint y: 123, distance: 76.2
click at [431, 123] on input "**********" at bounding box center [409, 124] width 253 height 24
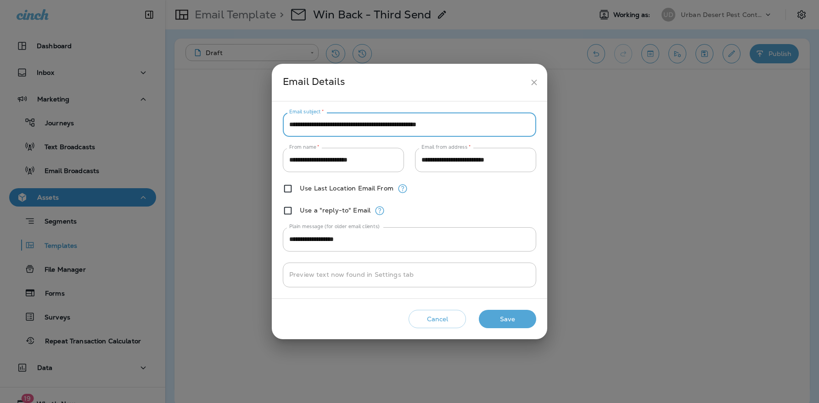
type input "**********"
click at [481, 120] on input "**********" at bounding box center [409, 124] width 253 height 24
drag, startPoint x: 481, startPoint y: 121, endPoint x: 346, endPoint y: 121, distance: 134.9
click at [346, 121] on input "**********" at bounding box center [409, 124] width 253 height 24
click at [374, 133] on input "**********" at bounding box center [409, 124] width 253 height 24
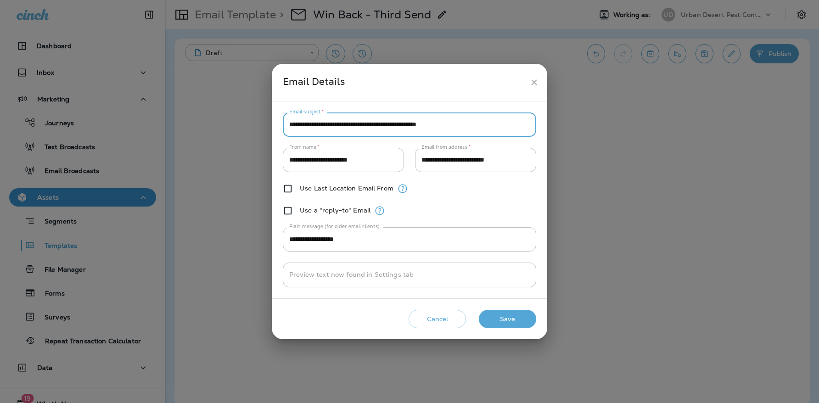
click at [513, 318] on button "Save" at bounding box center [507, 319] width 57 height 19
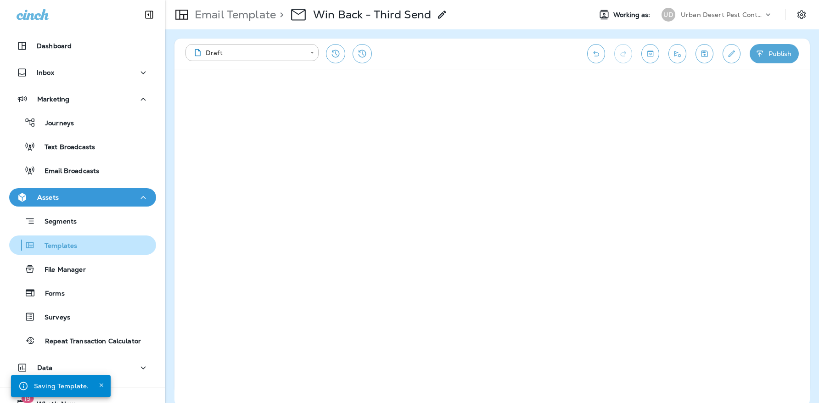
click at [69, 245] on p "Templates" at bounding box center [56, 246] width 42 height 9
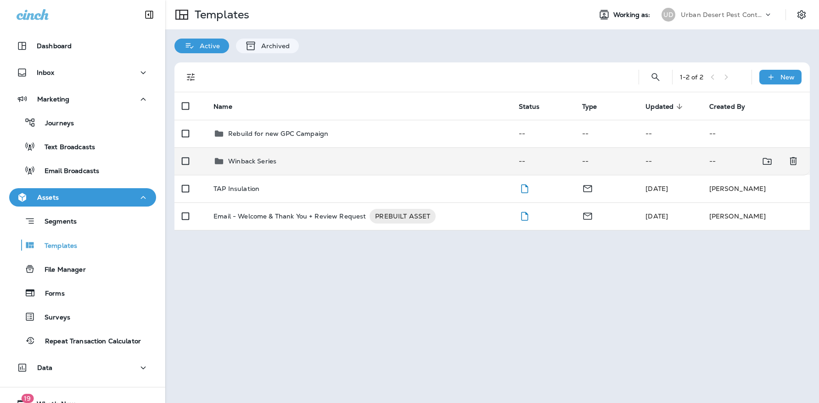
click at [256, 158] on p "Winback Series" at bounding box center [252, 160] width 48 height 7
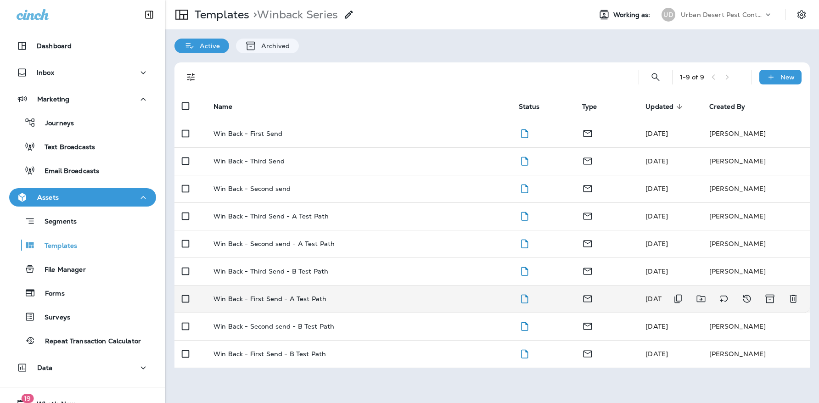
click at [307, 300] on p "Win Back - First Send - A Test Path" at bounding box center [269, 298] width 113 height 7
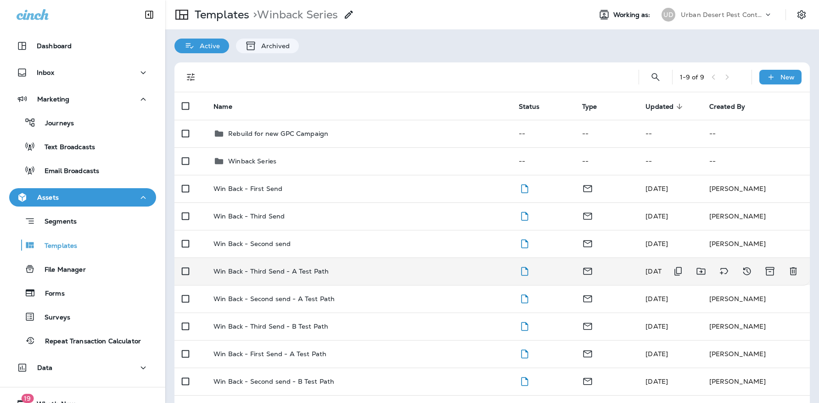
click at [280, 269] on p "Win Back - Third Send - A Test Path" at bounding box center [270, 271] width 115 height 7
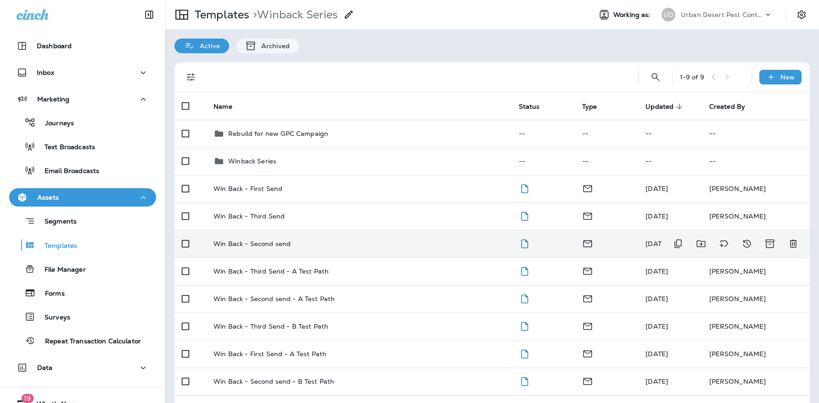
scroll to position [29, 0]
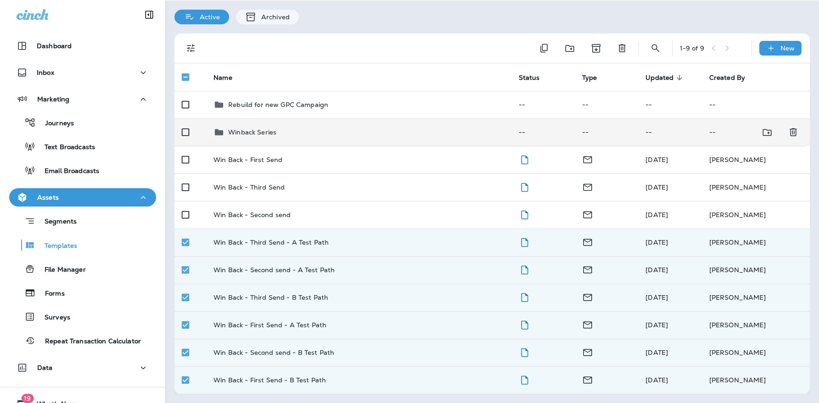
click at [278, 134] on div "Winback Series" at bounding box center [358, 132] width 290 height 11
click at [257, 134] on p "Winback Series" at bounding box center [252, 131] width 48 height 7
click at [219, 129] on icon at bounding box center [218, 132] width 11 height 11
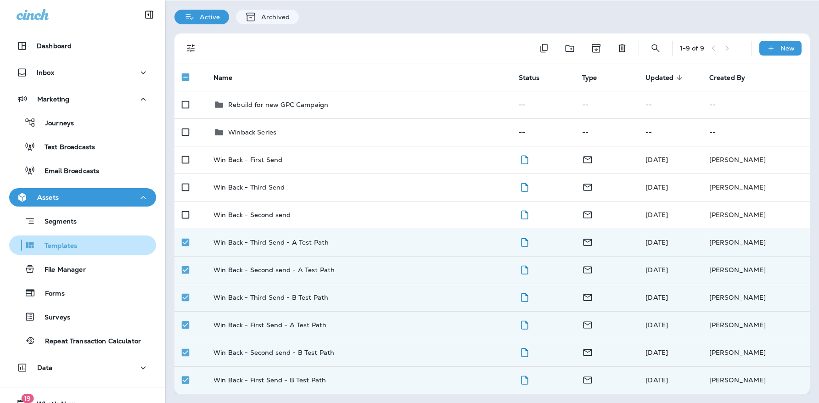
click at [90, 244] on div "Templates" at bounding box center [82, 245] width 139 height 14
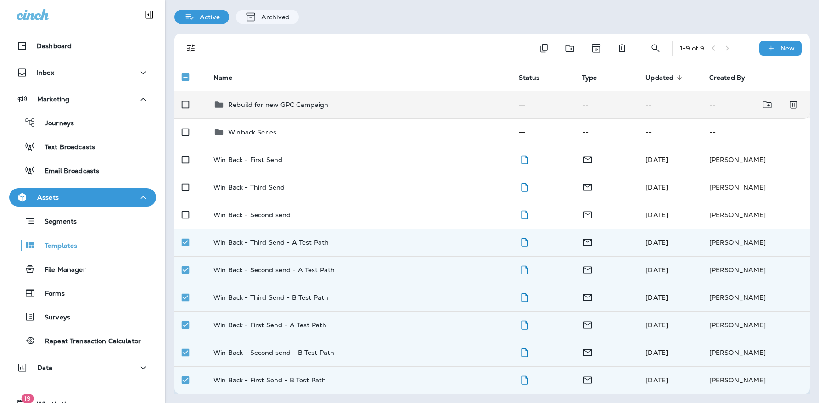
click at [262, 110] on td "Rebuild for new GPC Campaign" at bounding box center [358, 105] width 305 height 28
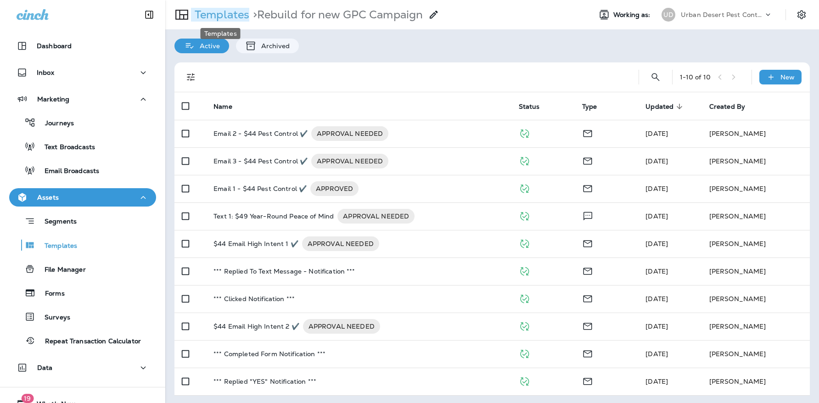
click at [228, 17] on p "Templates" at bounding box center [220, 15] width 58 height 14
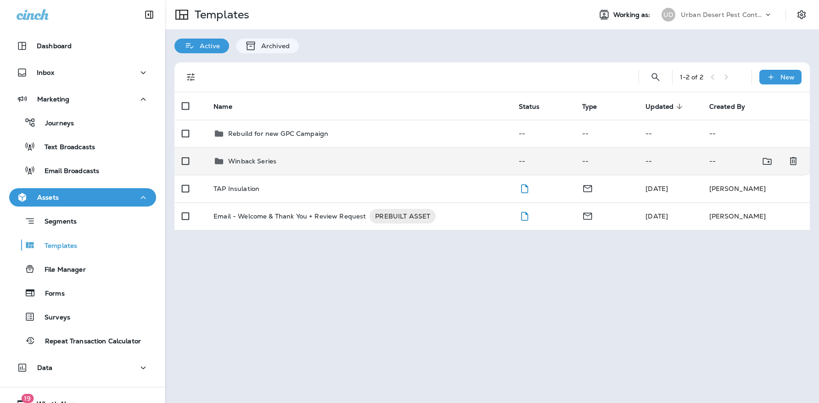
click at [260, 157] on p "Winback Series" at bounding box center [252, 160] width 48 height 7
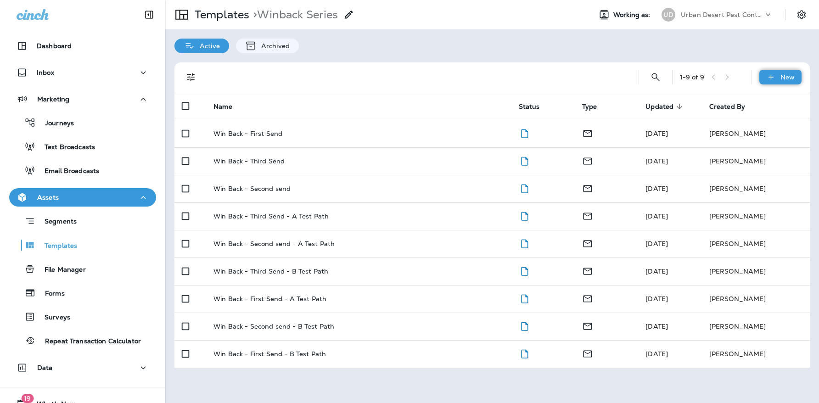
click at [775, 76] on icon at bounding box center [771, 76] width 10 height 9
click at [770, 124] on li "New Folder" at bounding box center [774, 123] width 78 height 22
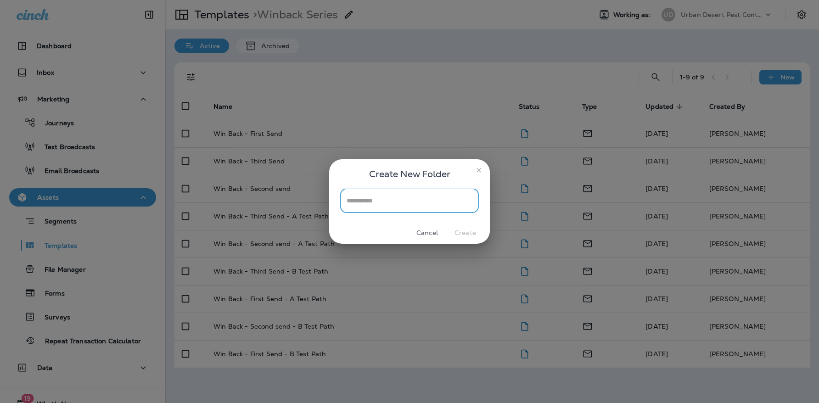
type input "*"
type input "******"
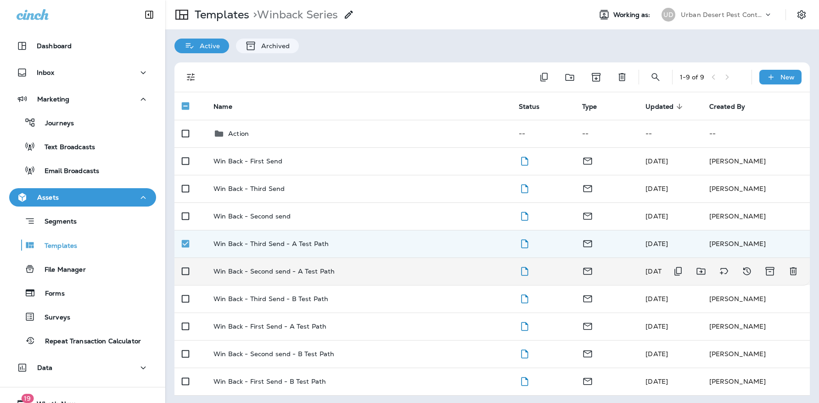
click at [185, 282] on td at bounding box center [190, 271] width 32 height 28
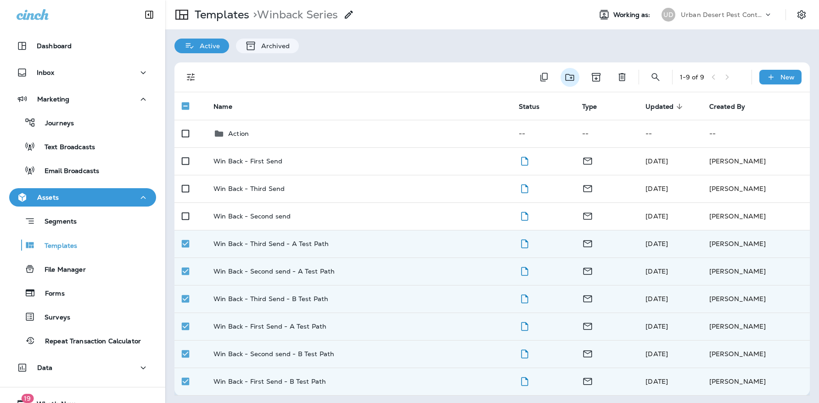
click at [568, 75] on icon "Move to folder" at bounding box center [569, 77] width 11 height 11
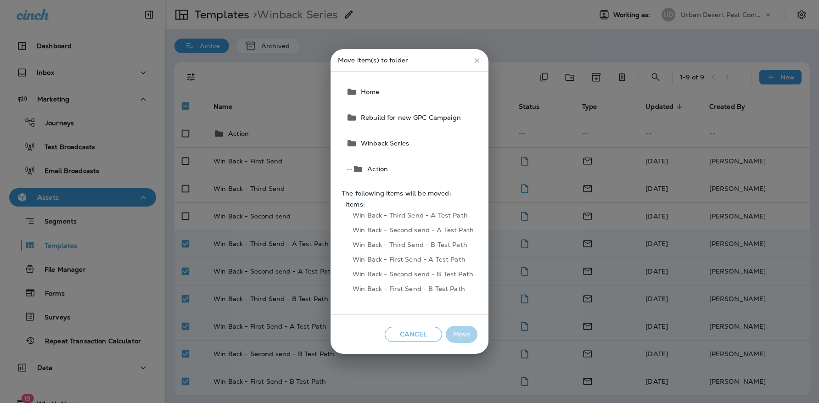
click at [402, 146] on span "Winback Series" at bounding box center [409, 143] width 136 height 26
click at [391, 141] on span "Winback Series" at bounding box center [409, 143] width 136 height 26
click at [363, 169] on icon "button" at bounding box center [357, 168] width 11 height 11
click at [462, 334] on button "Move" at bounding box center [462, 334] width 32 height 17
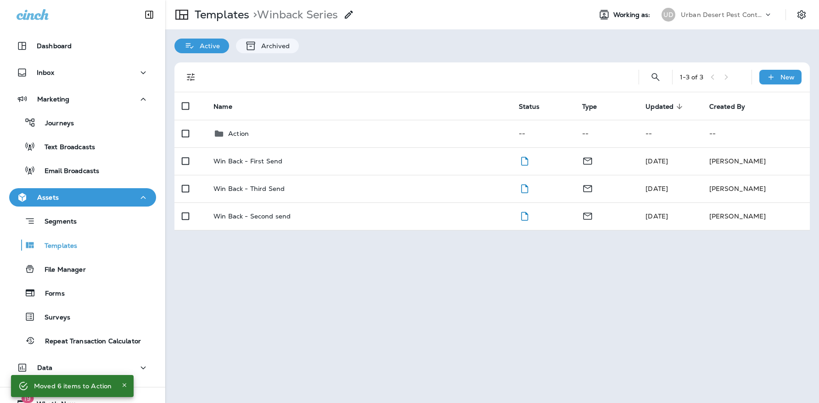
click at [269, 247] on div "Templates > Winback Series Working as: UD Urban Desert Pest Control Active Arch…" at bounding box center [491, 201] width 653 height 403
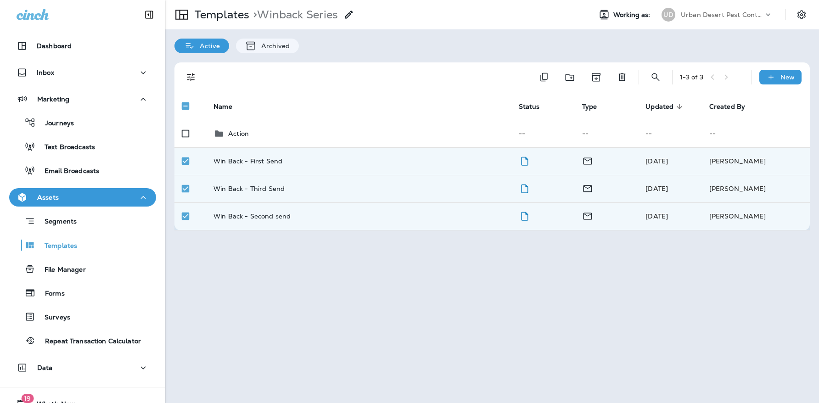
click at [234, 274] on div "Templates > Winback Series Working as: UD Urban Desert Pest Control Active Arch…" at bounding box center [491, 201] width 653 height 403
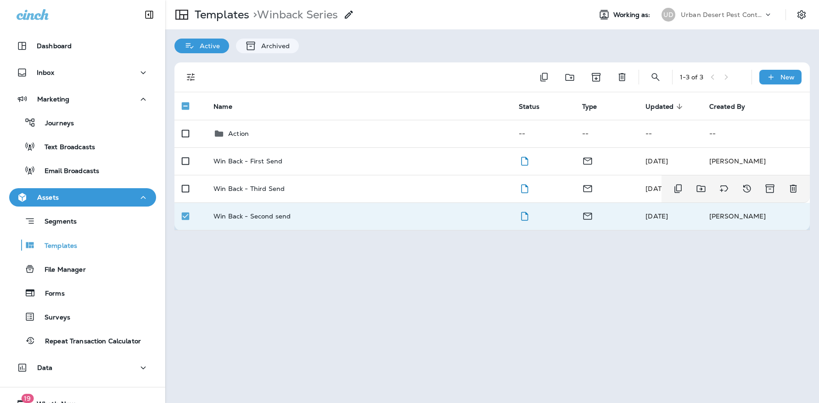
click at [186, 203] on td at bounding box center [190, 216] width 32 height 28
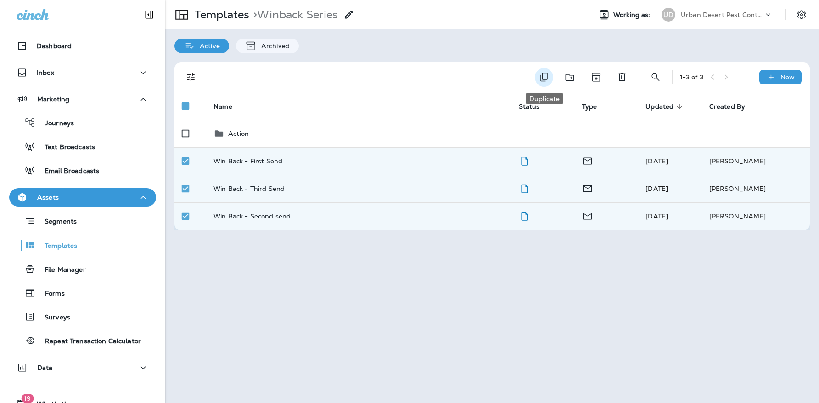
click at [550, 74] on button "Duplicate" at bounding box center [544, 77] width 18 height 19
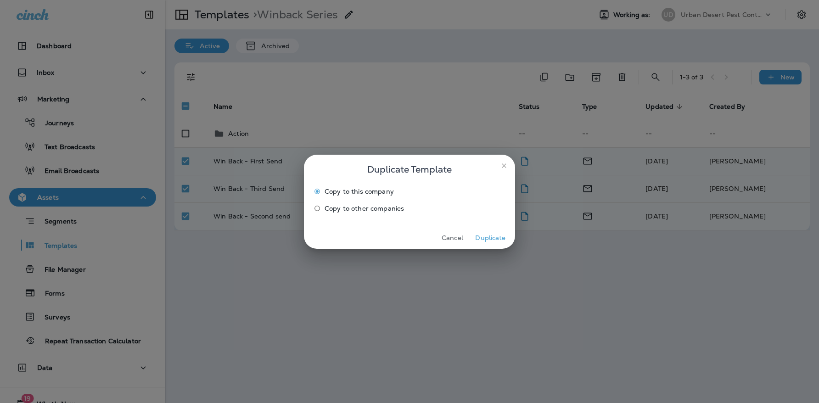
click at [490, 237] on button "Duplicate" at bounding box center [490, 238] width 34 height 14
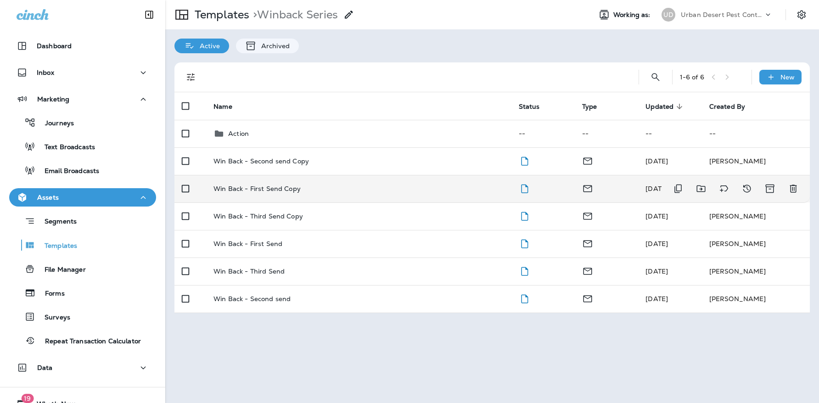
click at [253, 187] on p "Win Back - First Send Copy" at bounding box center [256, 188] width 87 height 7
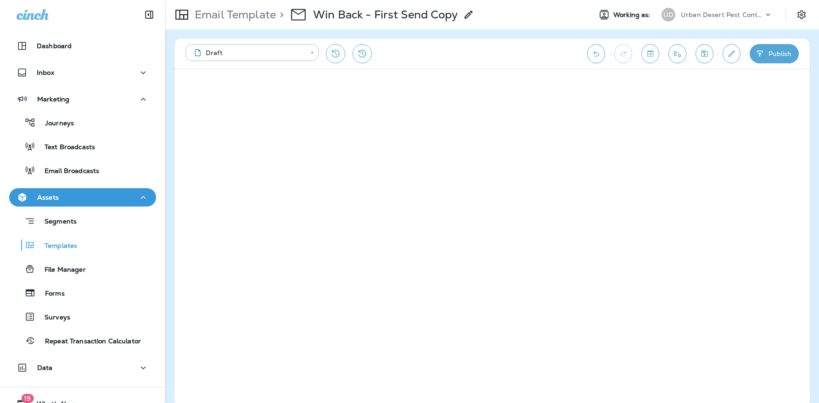
click at [468, 14] on use at bounding box center [468, 15] width 8 height 8
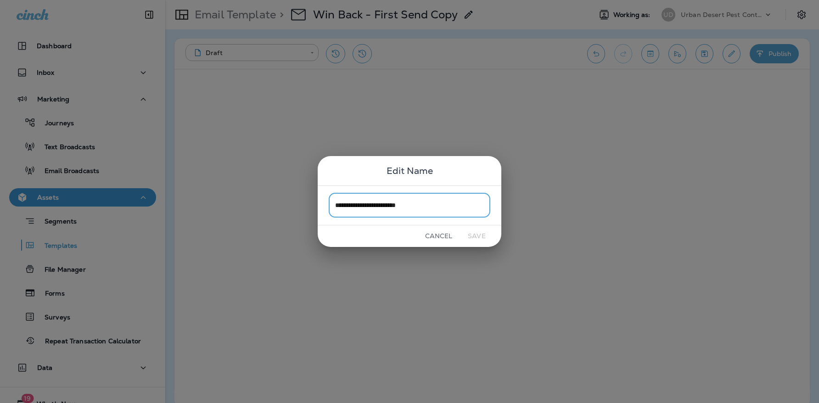
click at [411, 206] on input "**********" at bounding box center [410, 205] width 162 height 24
drag, startPoint x: 403, startPoint y: 206, endPoint x: 449, endPoint y: 208, distance: 46.4
click at [449, 208] on input "**********" at bounding box center [410, 205] width 162 height 24
type input "**********"
click at [478, 235] on button "Save" at bounding box center [476, 236] width 34 height 14
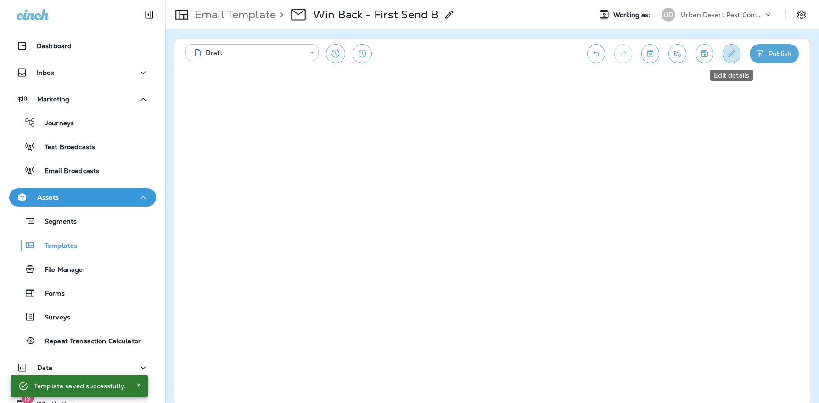
click at [731, 54] on icon "Edit details" at bounding box center [731, 53] width 6 height 6
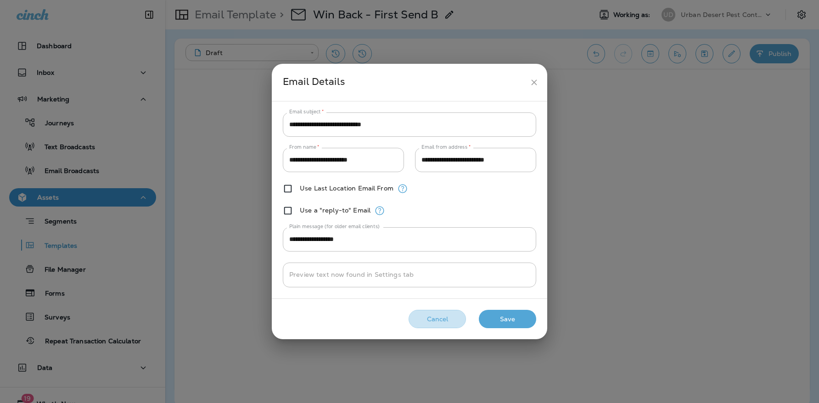
click at [443, 320] on button "Cancel" at bounding box center [436, 319] width 57 height 19
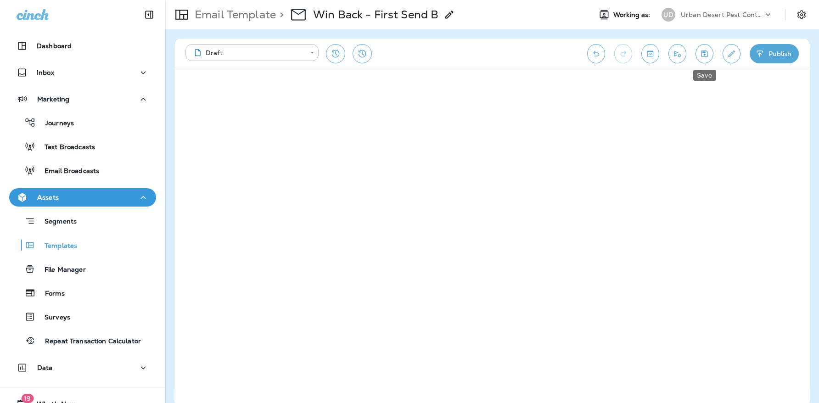
click at [701, 52] on icon "Save" at bounding box center [704, 53] width 10 height 9
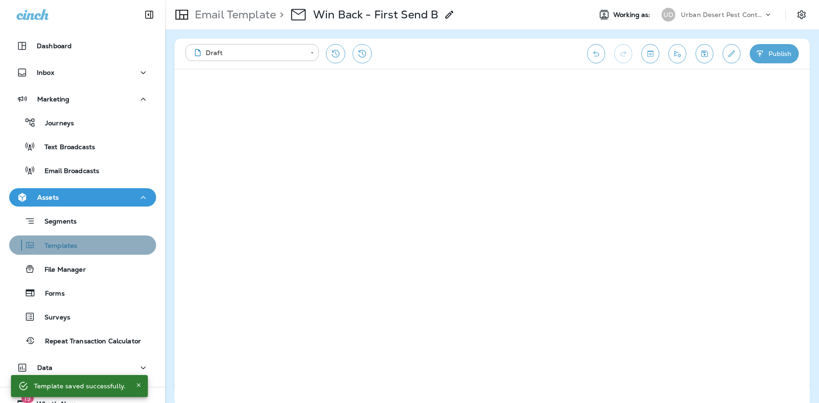
click at [68, 246] on p "Templates" at bounding box center [56, 246] width 42 height 9
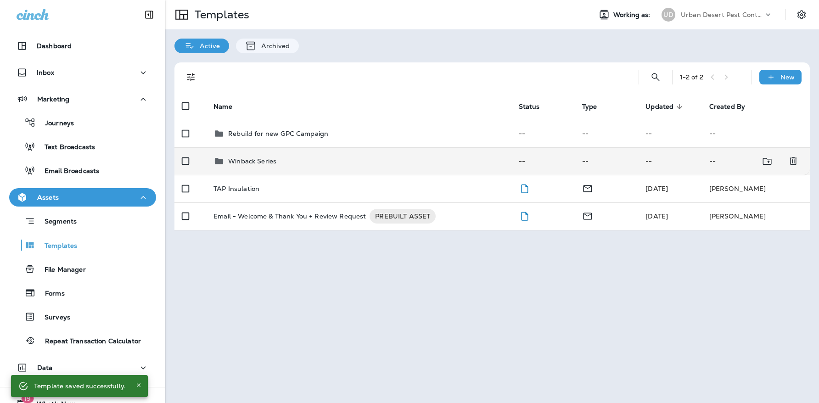
click at [259, 163] on p "Winback Series" at bounding box center [252, 160] width 48 height 7
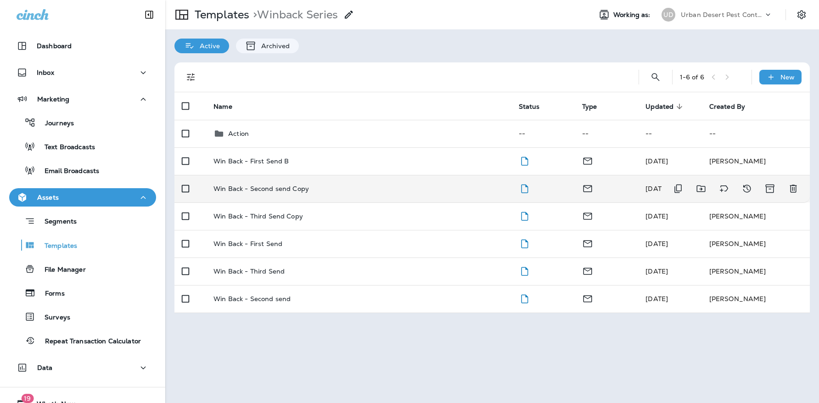
click at [291, 192] on p "Win Back - Second send Copy" at bounding box center [260, 188] width 95 height 7
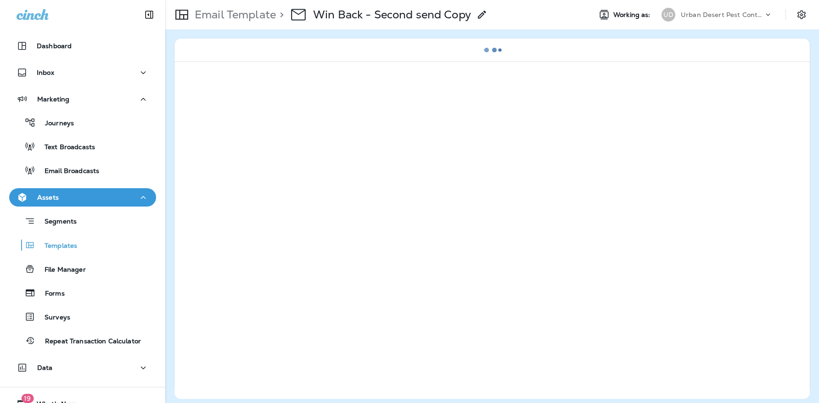
click at [483, 14] on use at bounding box center [482, 15] width 8 height 8
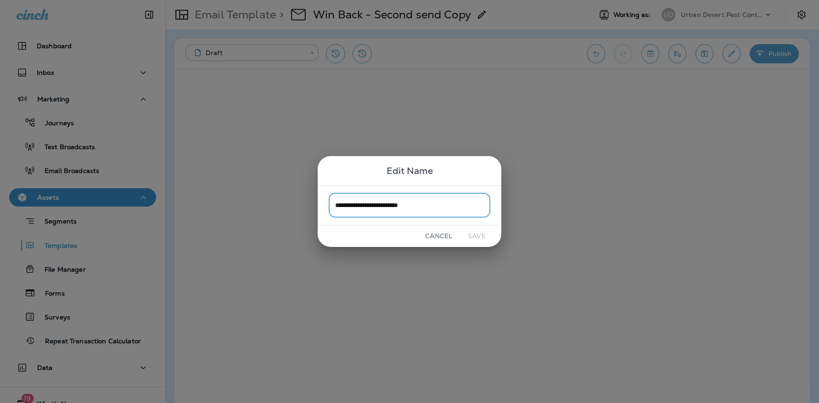
click at [407, 207] on input "**********" at bounding box center [410, 205] width 162 height 24
drag, startPoint x: 398, startPoint y: 206, endPoint x: 460, endPoint y: 206, distance: 62.4
click at [460, 206] on input "**********" at bounding box center [410, 205] width 162 height 24
type input "**********"
click at [477, 237] on button "Save" at bounding box center [476, 236] width 34 height 14
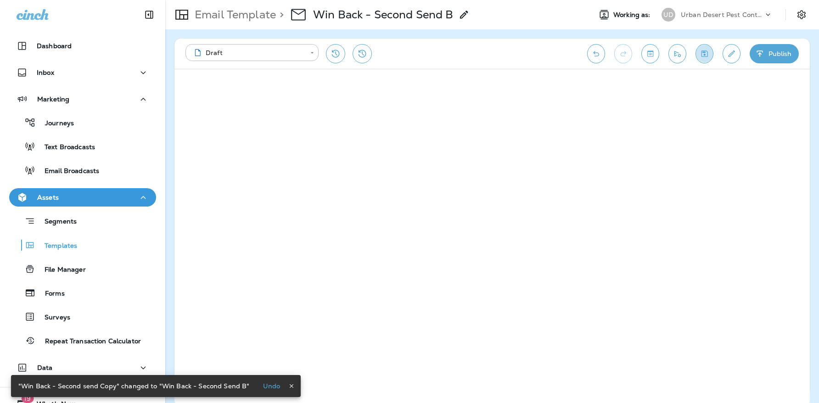
click at [707, 55] on icon "Save" at bounding box center [704, 53] width 6 height 6
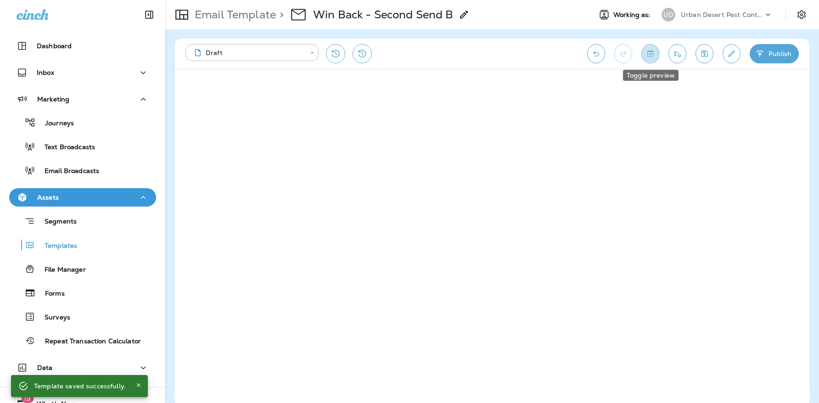
click at [643, 56] on button "Toggle preview" at bounding box center [650, 53] width 18 height 19
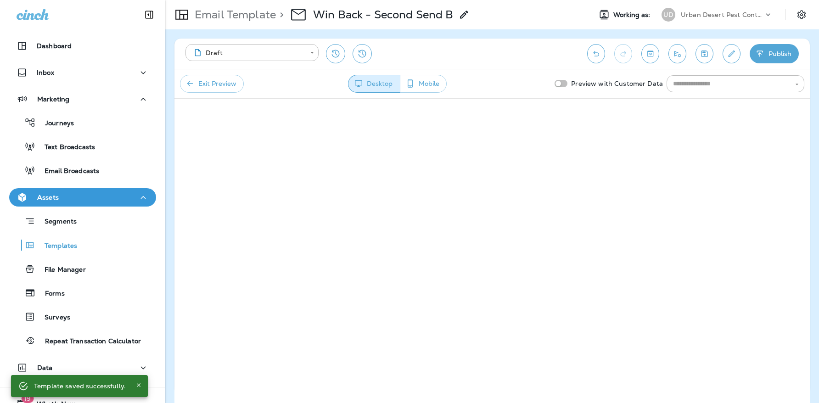
click at [654, 53] on icon "Toggle preview" at bounding box center [650, 53] width 10 height 9
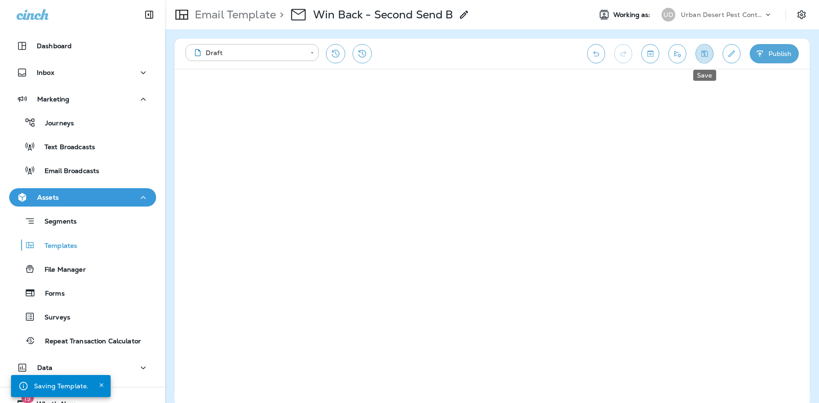
click at [704, 53] on icon "Save" at bounding box center [704, 53] width 10 height 9
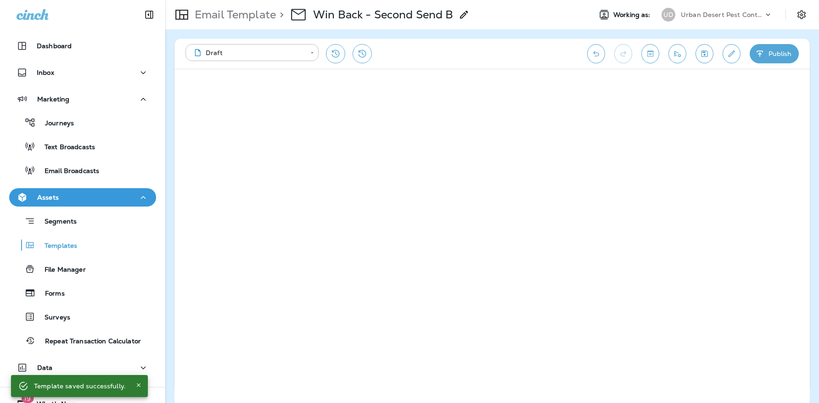
click at [64, 255] on div "Segments Templates File Manager Forms Surveys Repeat Transaction Calculator" at bounding box center [82, 278] width 147 height 144
click at [63, 242] on p "Templates" at bounding box center [56, 246] width 42 height 9
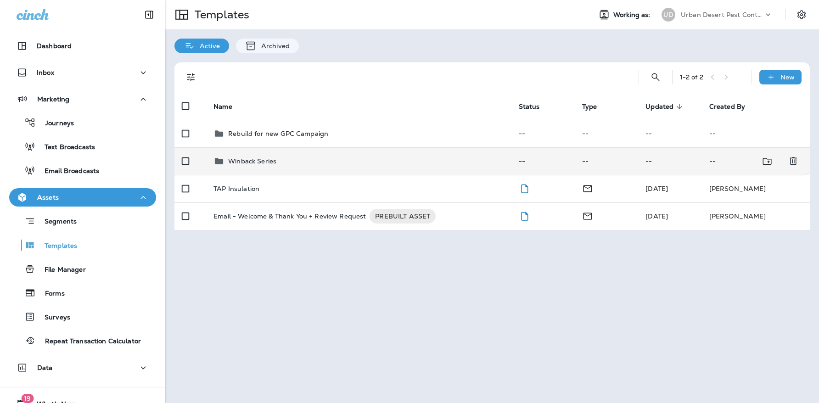
click at [254, 157] on p "Winback Series" at bounding box center [252, 160] width 48 height 7
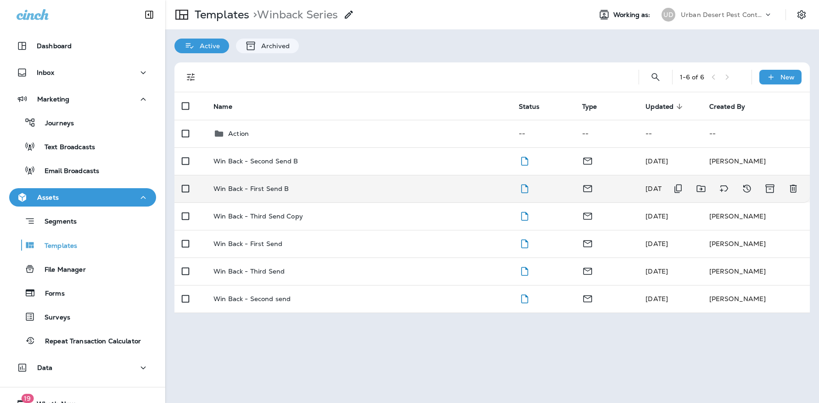
click at [272, 187] on p "Win Back - First Send B" at bounding box center [250, 188] width 75 height 7
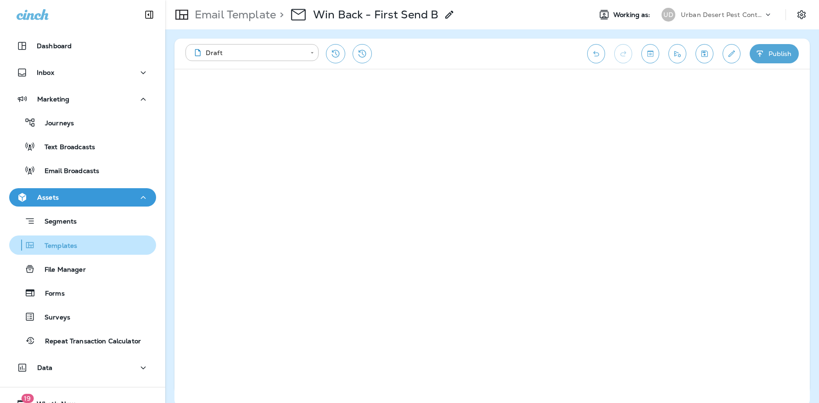
click at [90, 244] on div "Templates" at bounding box center [82, 245] width 139 height 14
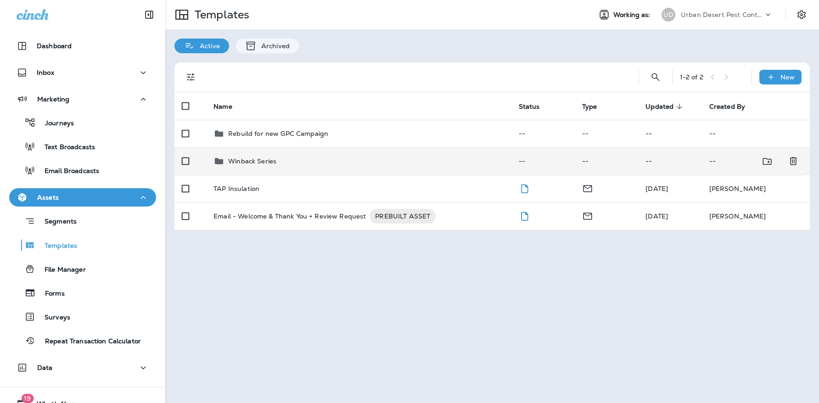
click at [250, 162] on p "Winback Series" at bounding box center [252, 160] width 48 height 7
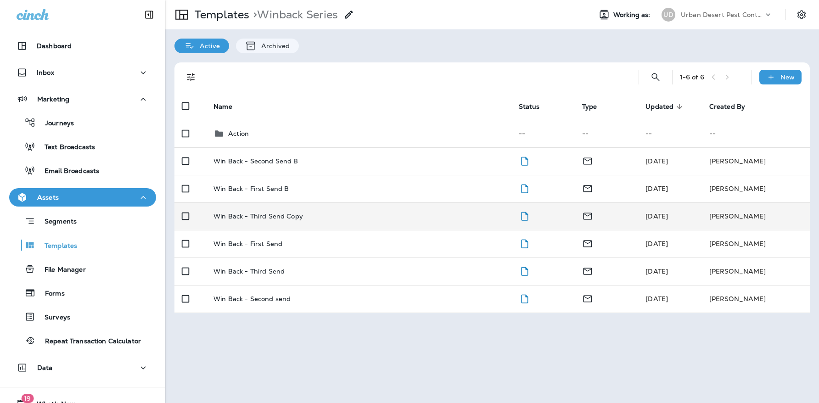
click at [274, 214] on p "Win Back - Third Send Copy" at bounding box center [257, 215] width 89 height 7
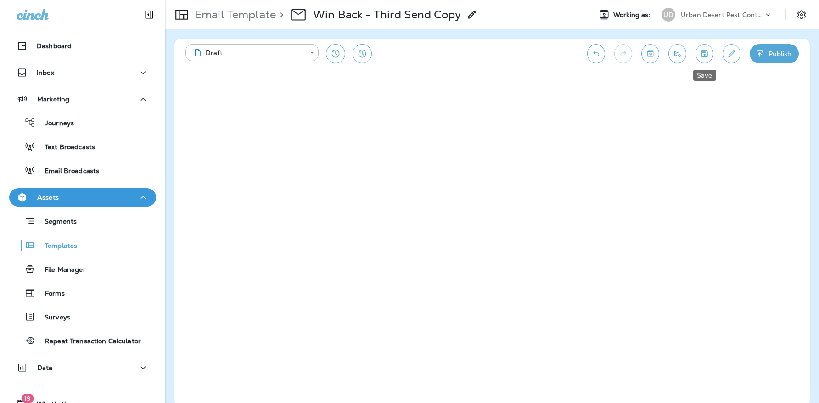
click at [705, 51] on icon "Save" at bounding box center [704, 53] width 10 height 9
click at [728, 54] on icon "Edit details" at bounding box center [731, 53] width 10 height 9
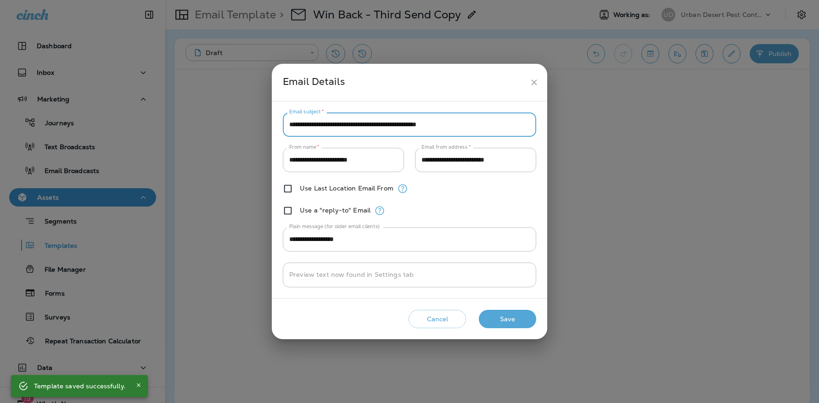
drag, startPoint x: 340, startPoint y: 123, endPoint x: 400, endPoint y: 123, distance: 59.7
click at [400, 123] on input "**********" at bounding box center [409, 124] width 253 height 24
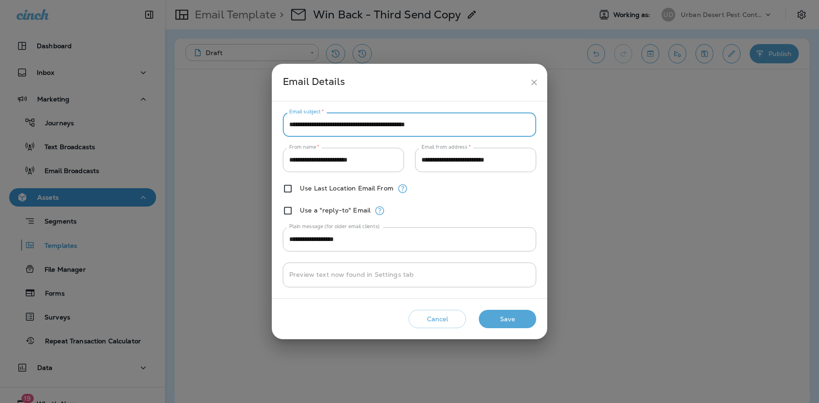
type input "**********"
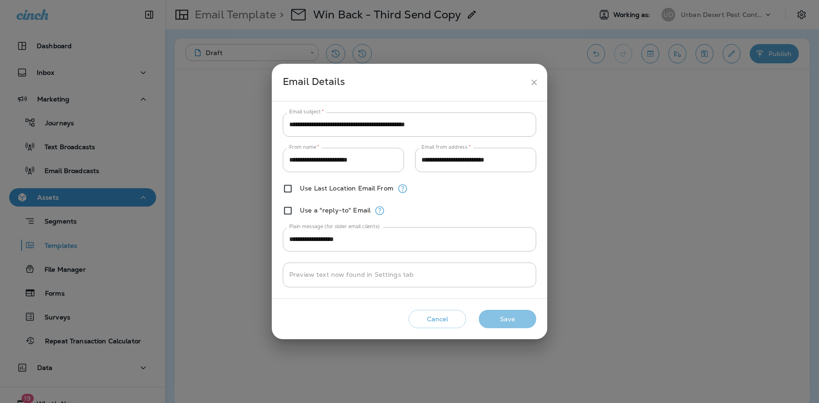
click at [497, 319] on button "Save" at bounding box center [507, 319] width 57 height 19
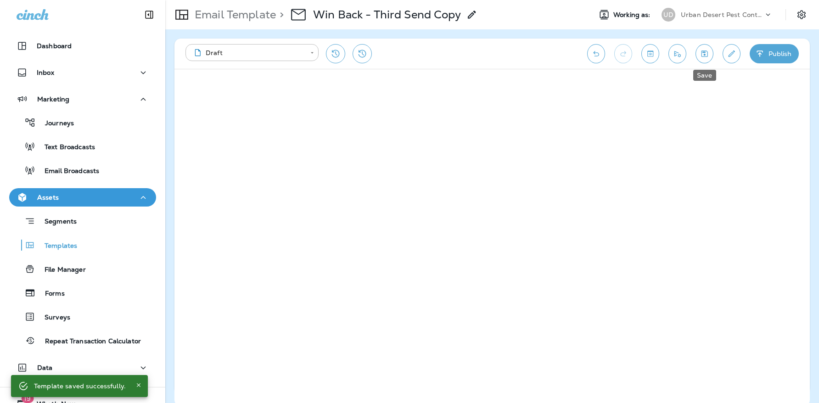
click at [702, 55] on icon "Save" at bounding box center [704, 53] width 10 height 9
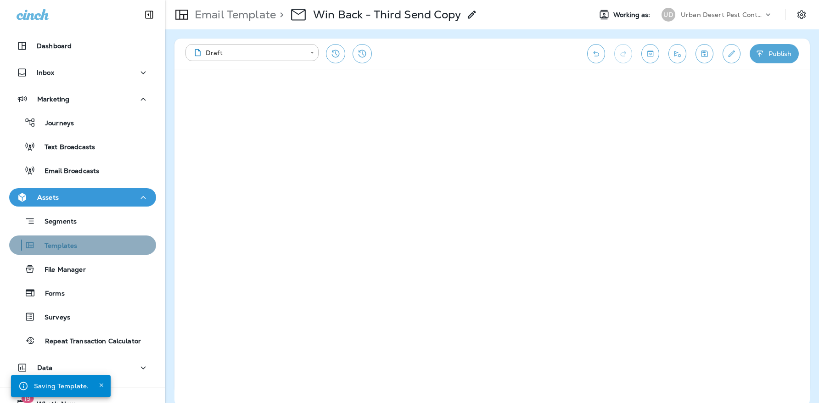
click at [63, 247] on p "Templates" at bounding box center [56, 246] width 42 height 9
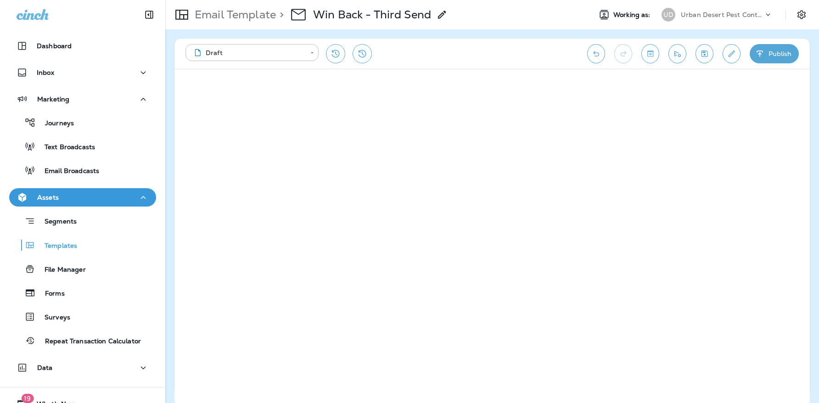
click at [443, 17] on icon at bounding box center [441, 14] width 11 height 11
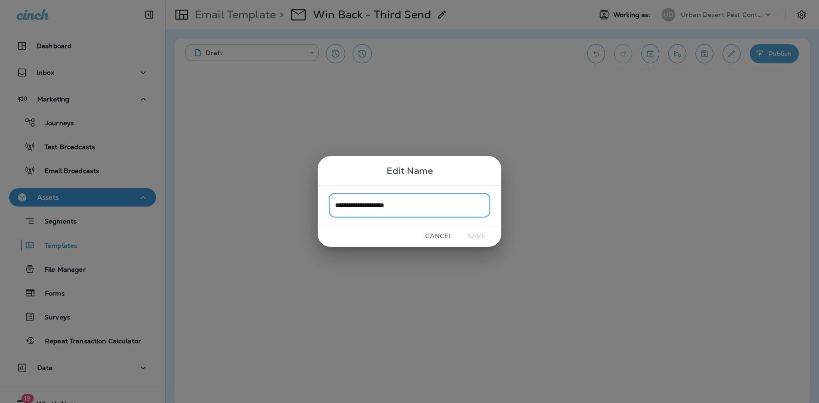
click at [424, 204] on input "**********" at bounding box center [410, 205] width 162 height 24
type input "**********"
click at [477, 235] on button "Save" at bounding box center [476, 236] width 34 height 14
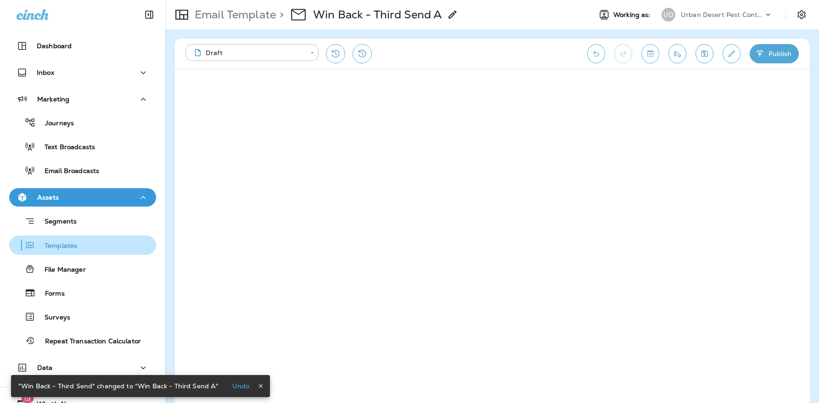
click at [56, 250] on p "Templates" at bounding box center [56, 246] width 42 height 9
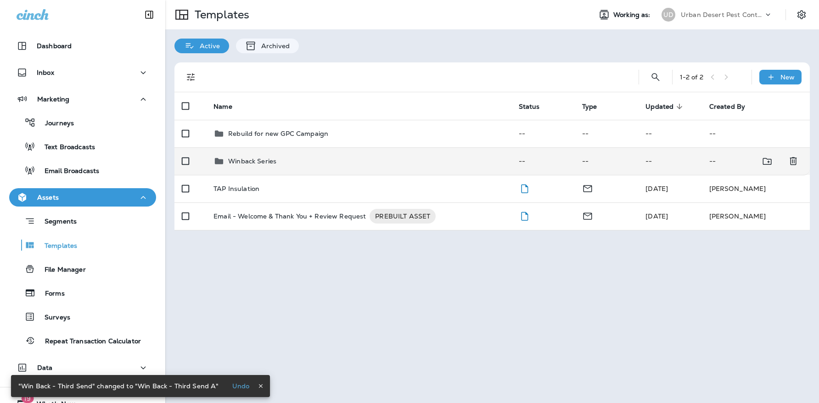
click at [258, 158] on p "Winback Series" at bounding box center [252, 160] width 48 height 7
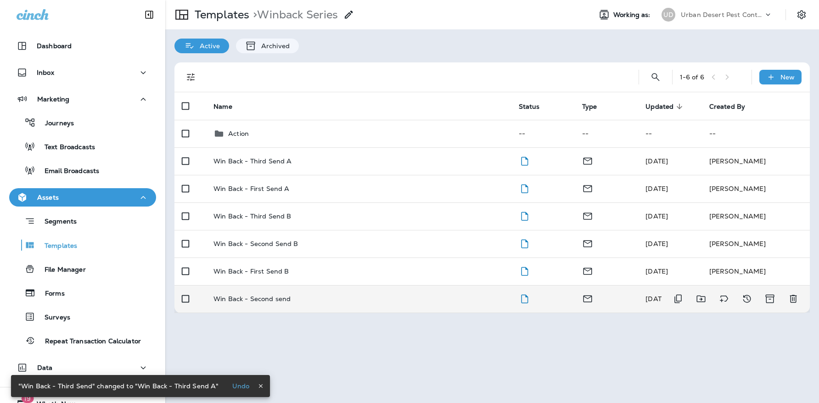
click at [284, 298] on p "Win Back - Second send" at bounding box center [251, 298] width 77 height 7
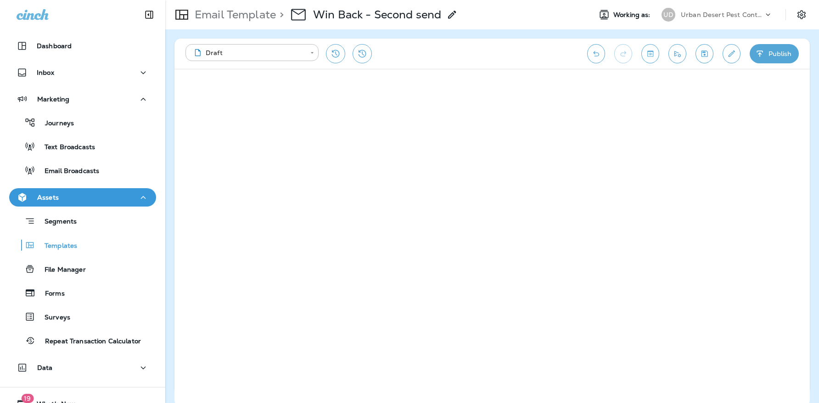
click at [454, 14] on icon at bounding box center [451, 14] width 11 height 11
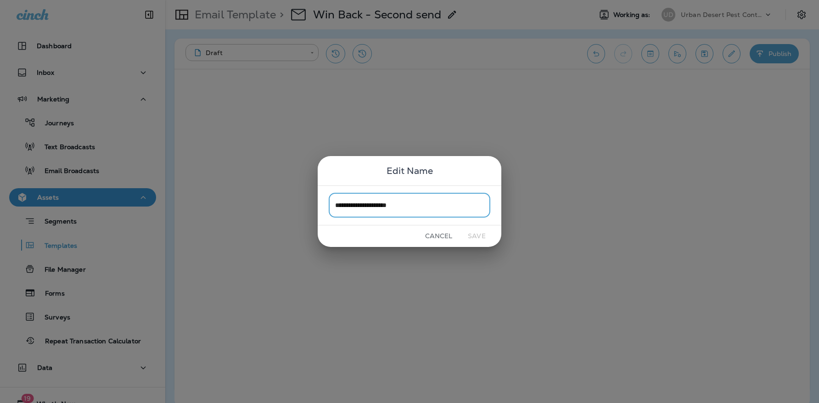
click at [400, 208] on input "**********" at bounding box center [410, 205] width 162 height 24
click at [435, 206] on input "**********" at bounding box center [410, 205] width 162 height 24
type input "**********"
click at [483, 238] on button "Save" at bounding box center [476, 236] width 34 height 14
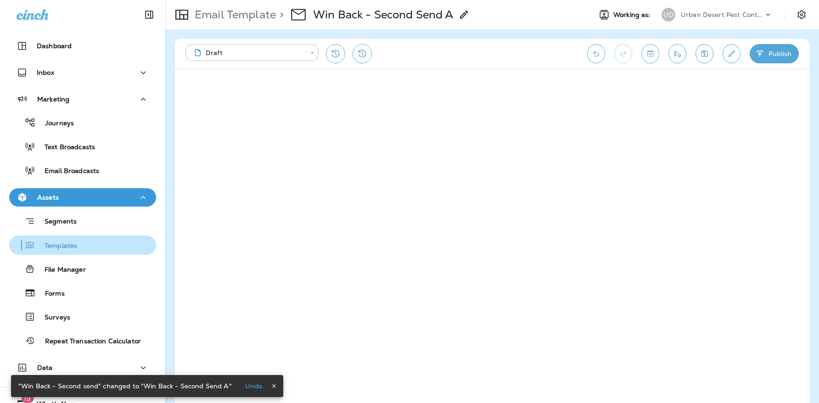
click at [66, 251] on div "Templates" at bounding box center [45, 245] width 64 height 14
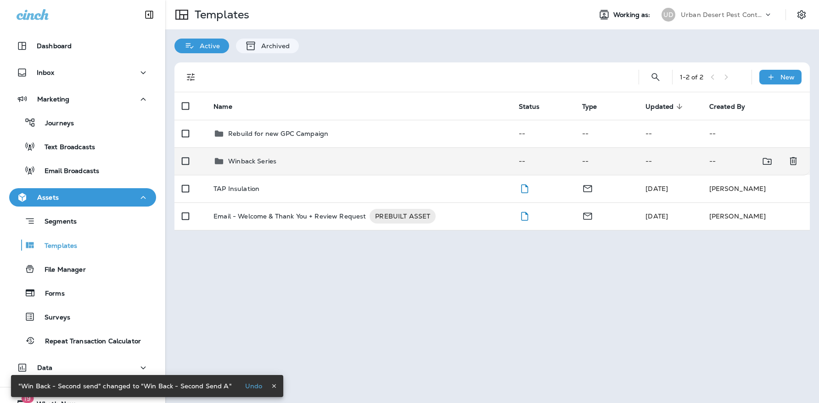
click at [249, 163] on p "Winback Series" at bounding box center [252, 160] width 48 height 7
